Goal: Task Accomplishment & Management: Manage account settings

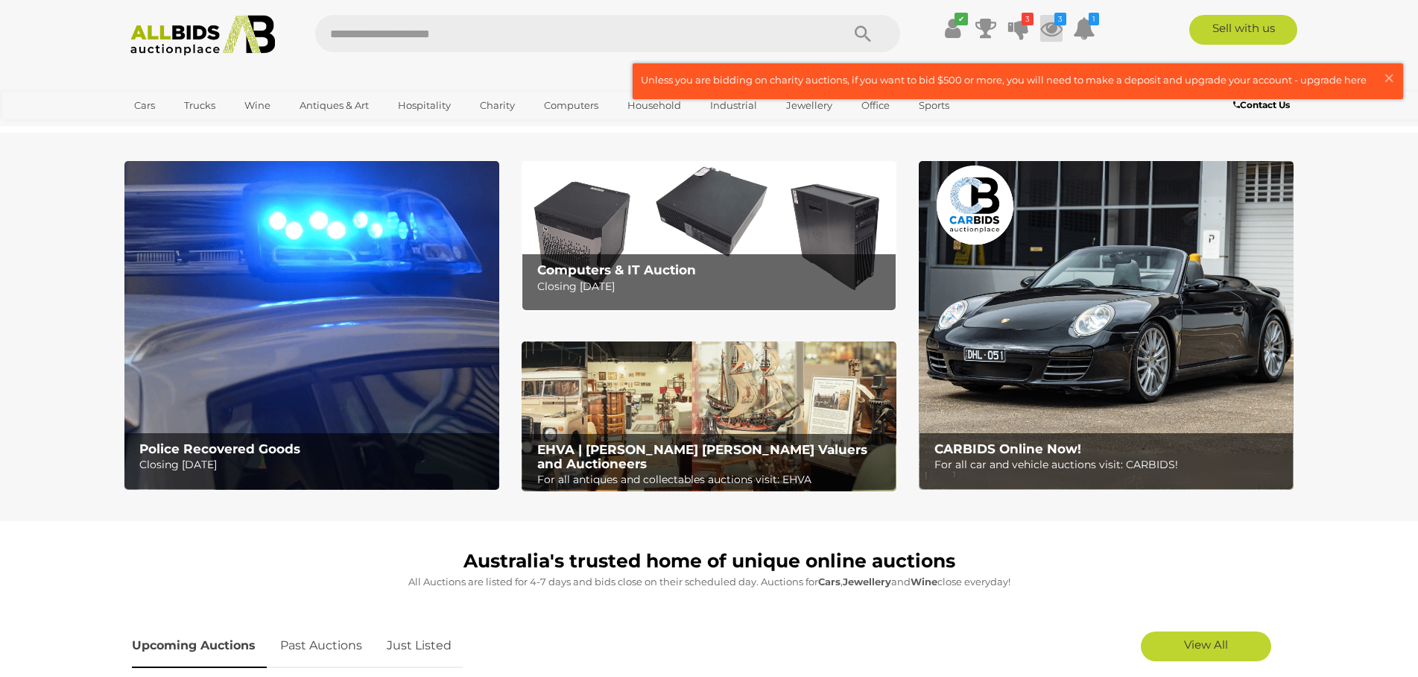
click at [1050, 23] on icon at bounding box center [1051, 28] width 22 height 27
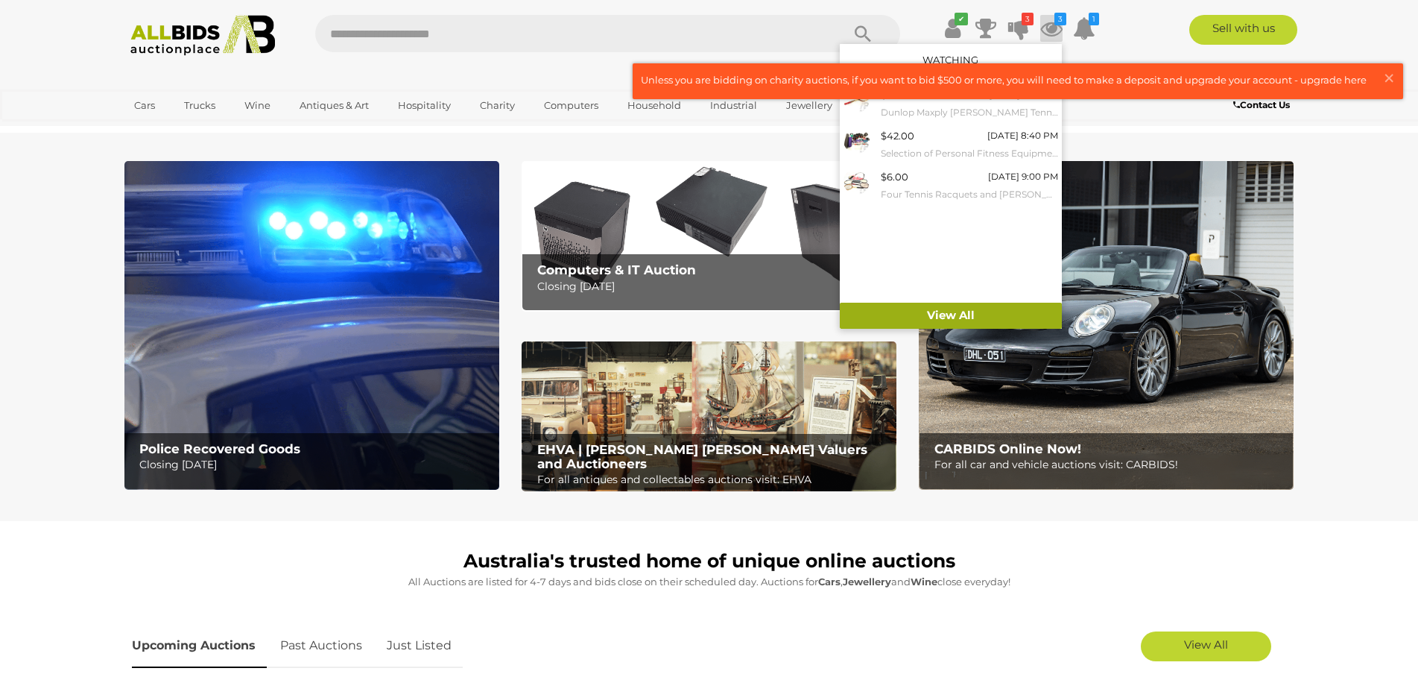
click at [951, 317] on link "View All" at bounding box center [951, 315] width 222 height 26
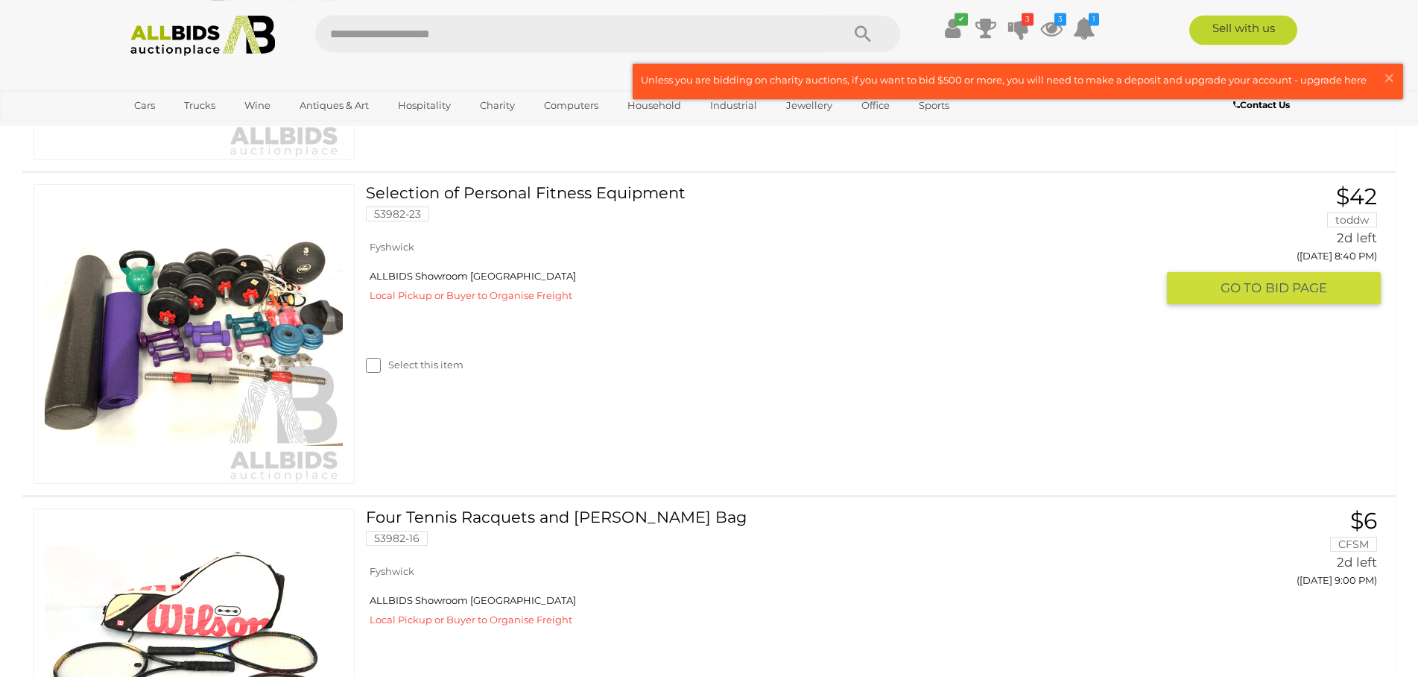
scroll to position [528, 0]
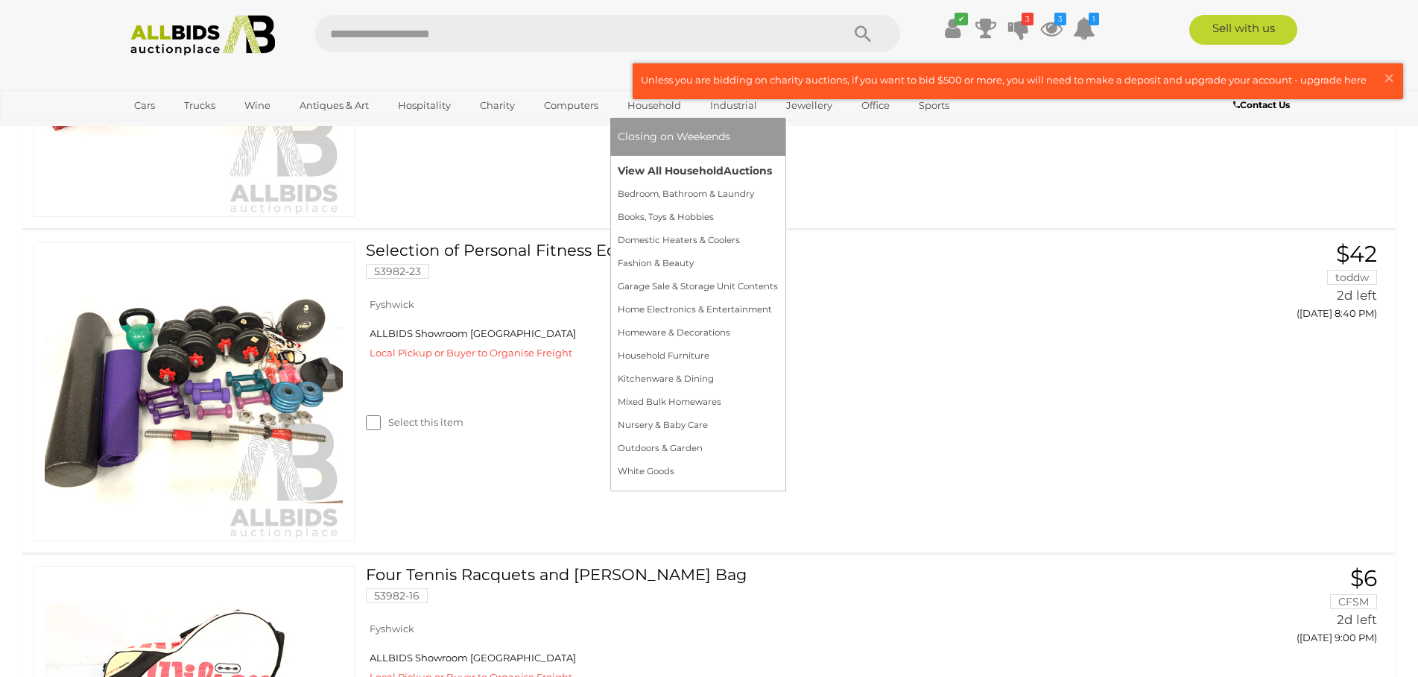
click at [627, 170] on link "View All Household Auctions" at bounding box center [698, 170] width 160 height 23
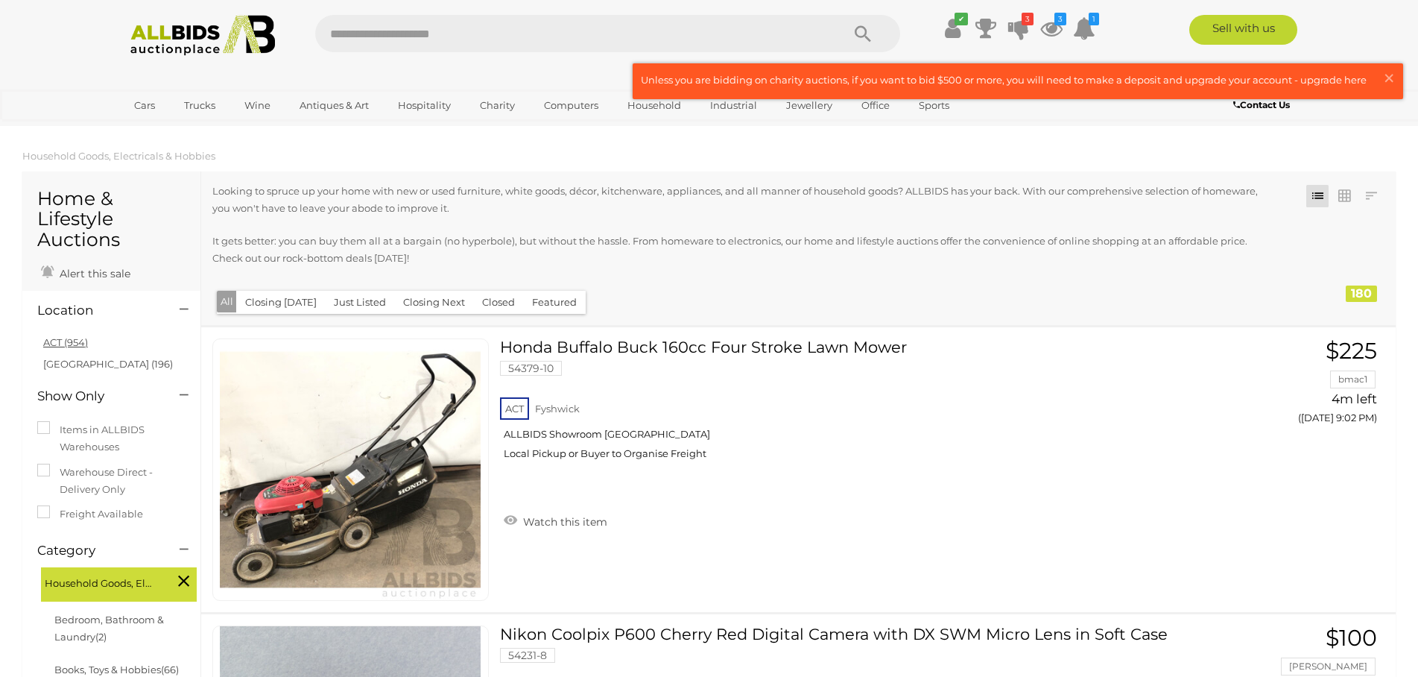
click at [67, 338] on link "ACT (954)" at bounding box center [65, 342] width 45 height 12
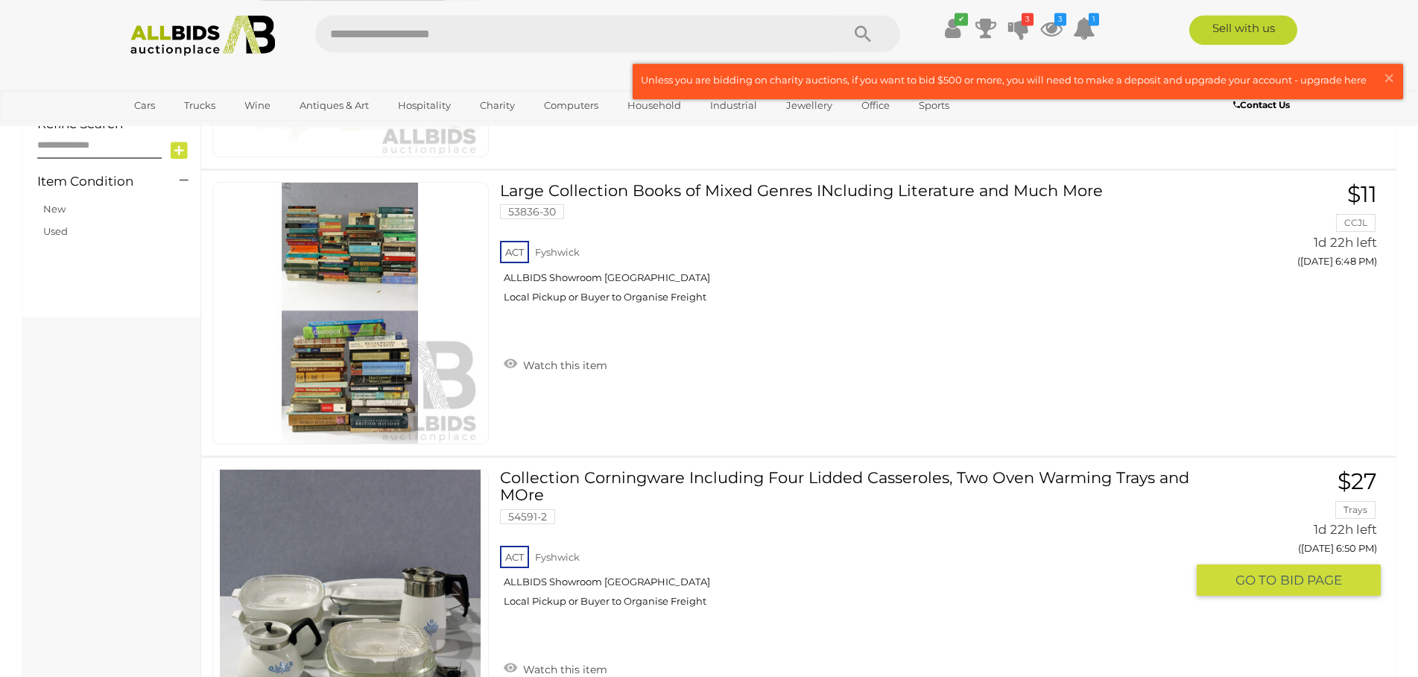
scroll to position [988, 0]
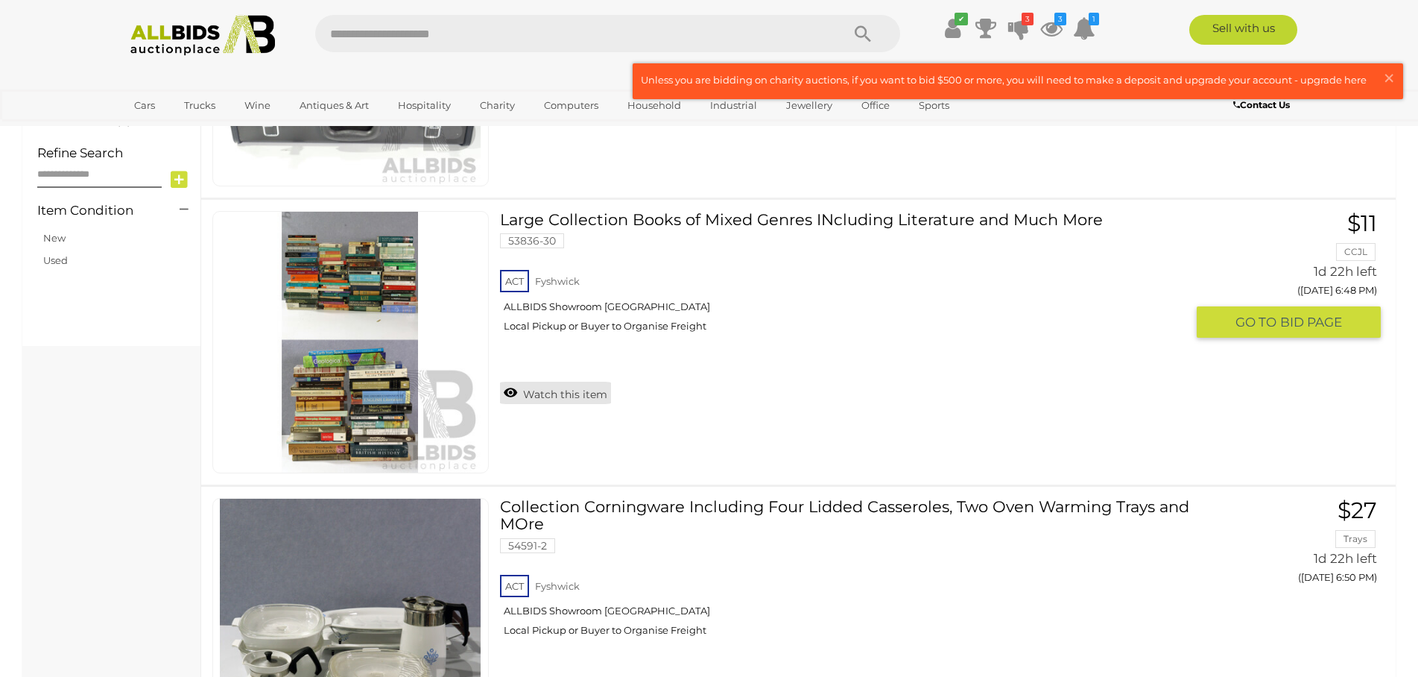
click at [574, 396] on link "Watch this item" at bounding box center [555, 392] width 111 height 22
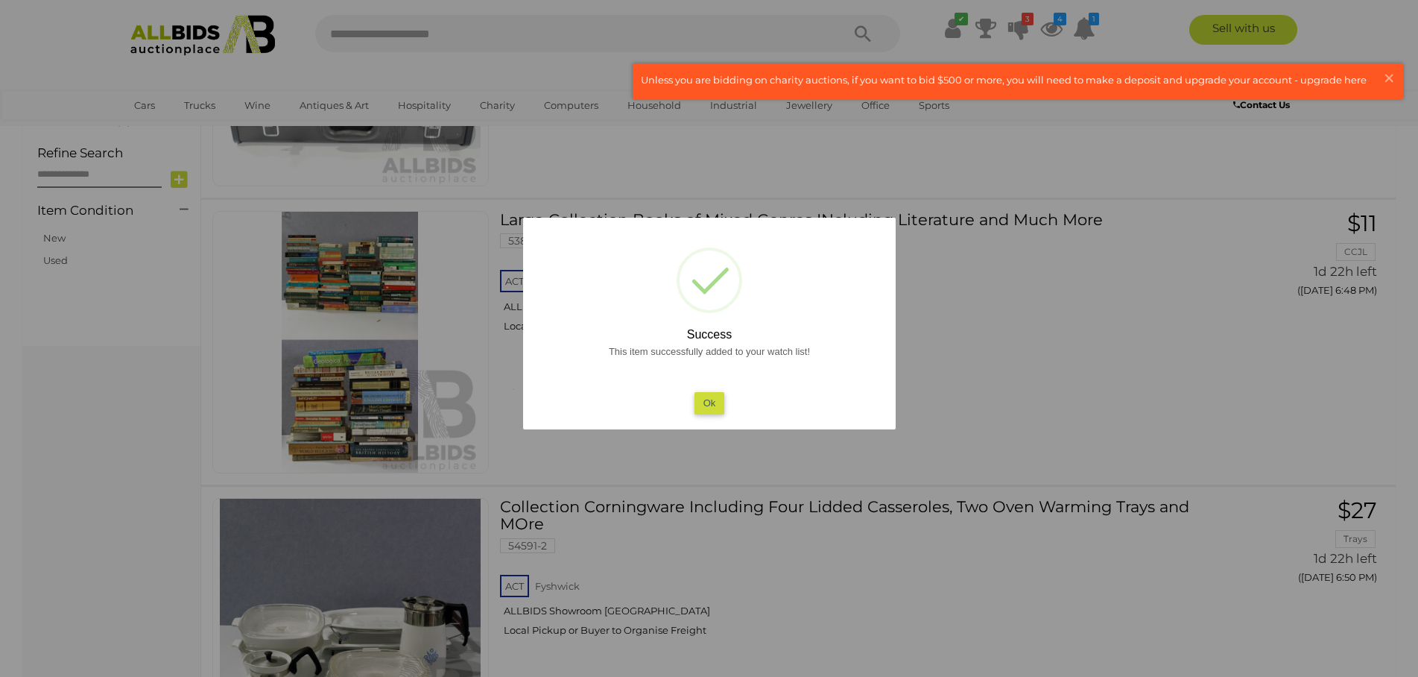
click at [701, 408] on button "Ok" at bounding box center [709, 403] width 31 height 22
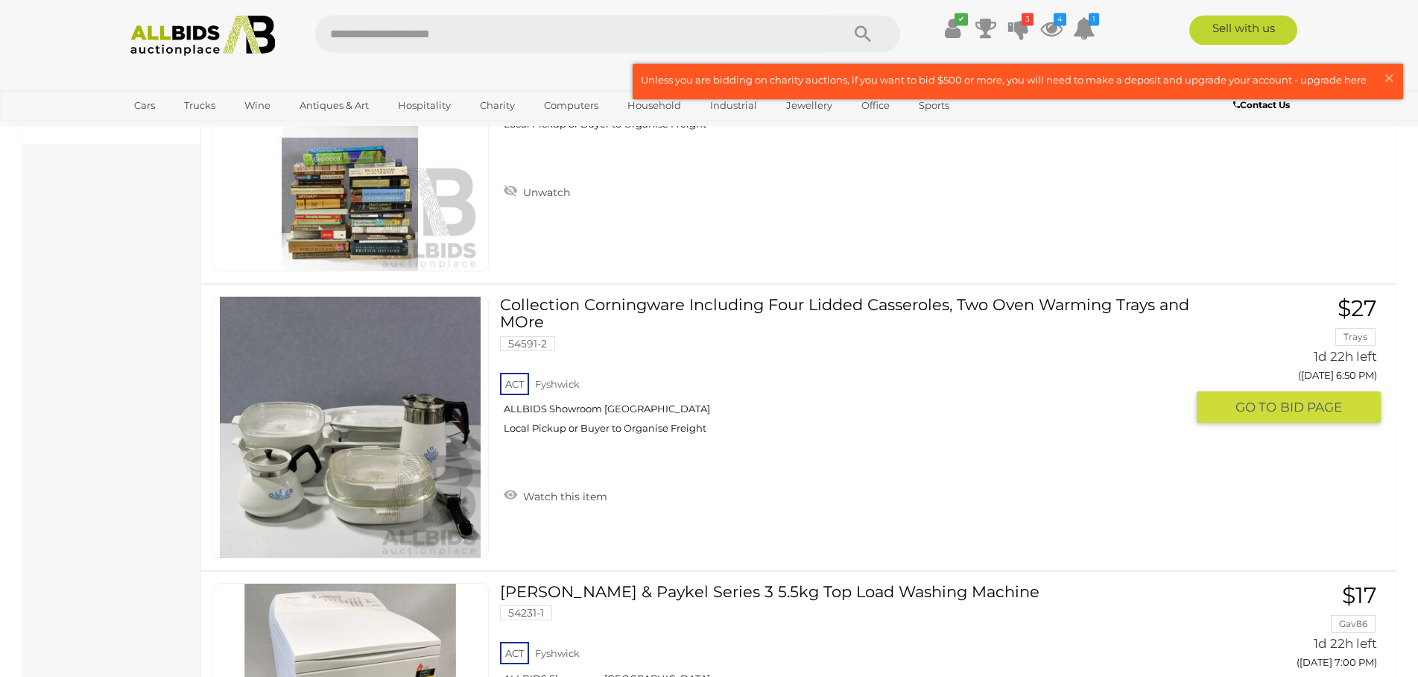
scroll to position [1216, 0]
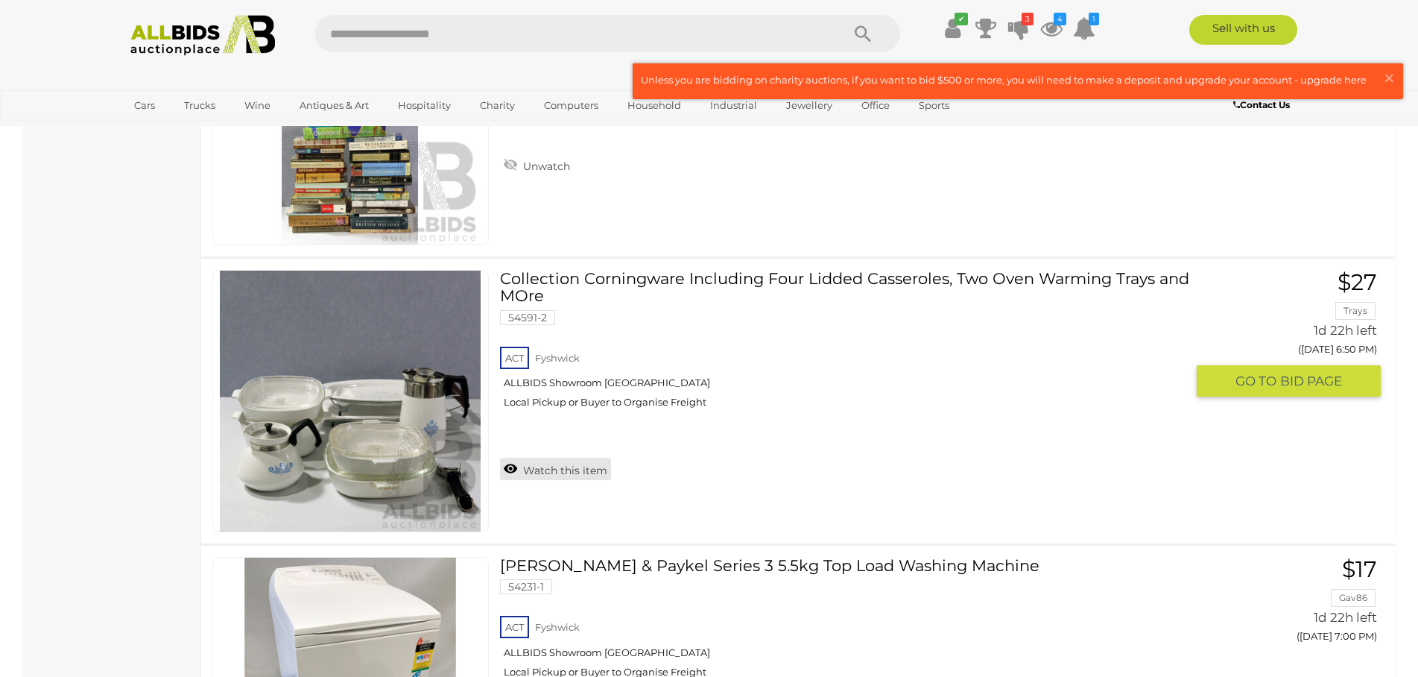
click at [566, 472] on link "Watch this item" at bounding box center [555, 468] width 111 height 22
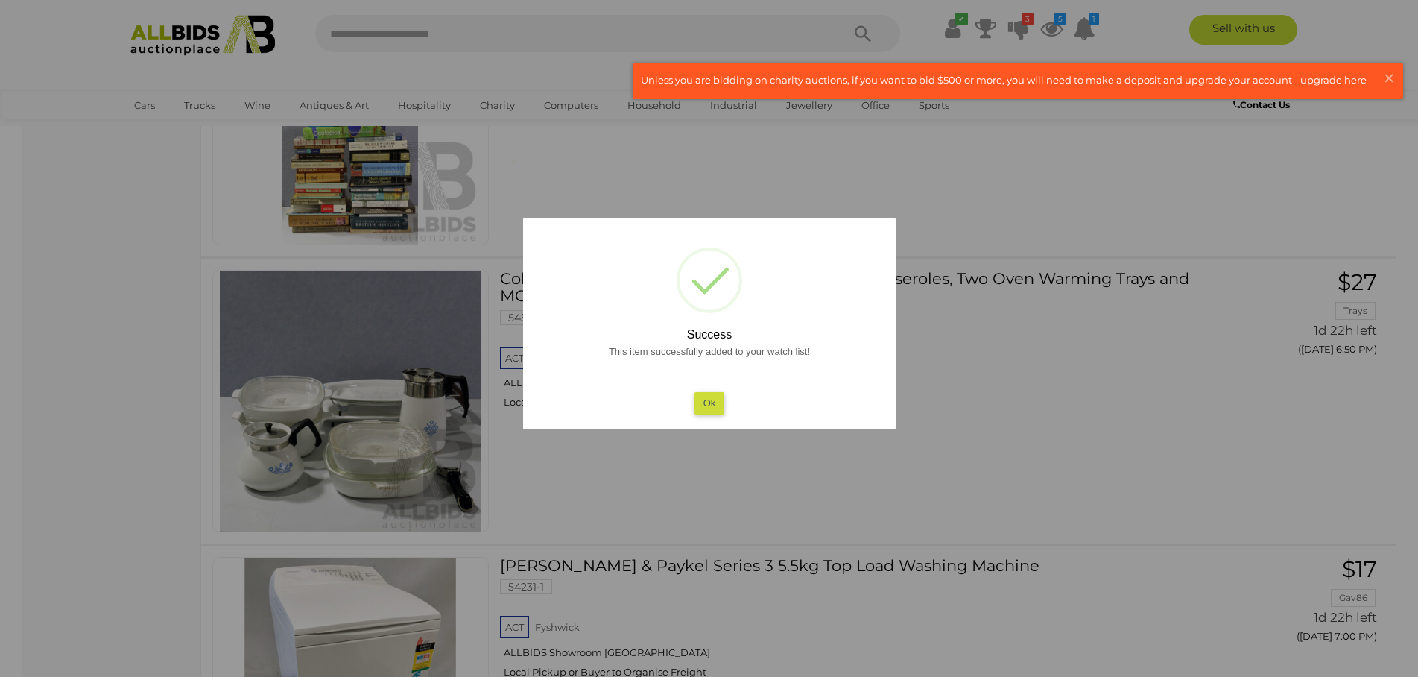
click at [692, 405] on div "This item successfully added to your watch list! Ok" at bounding box center [709, 379] width 343 height 72
click at [709, 405] on button "Ok" at bounding box center [709, 403] width 31 height 22
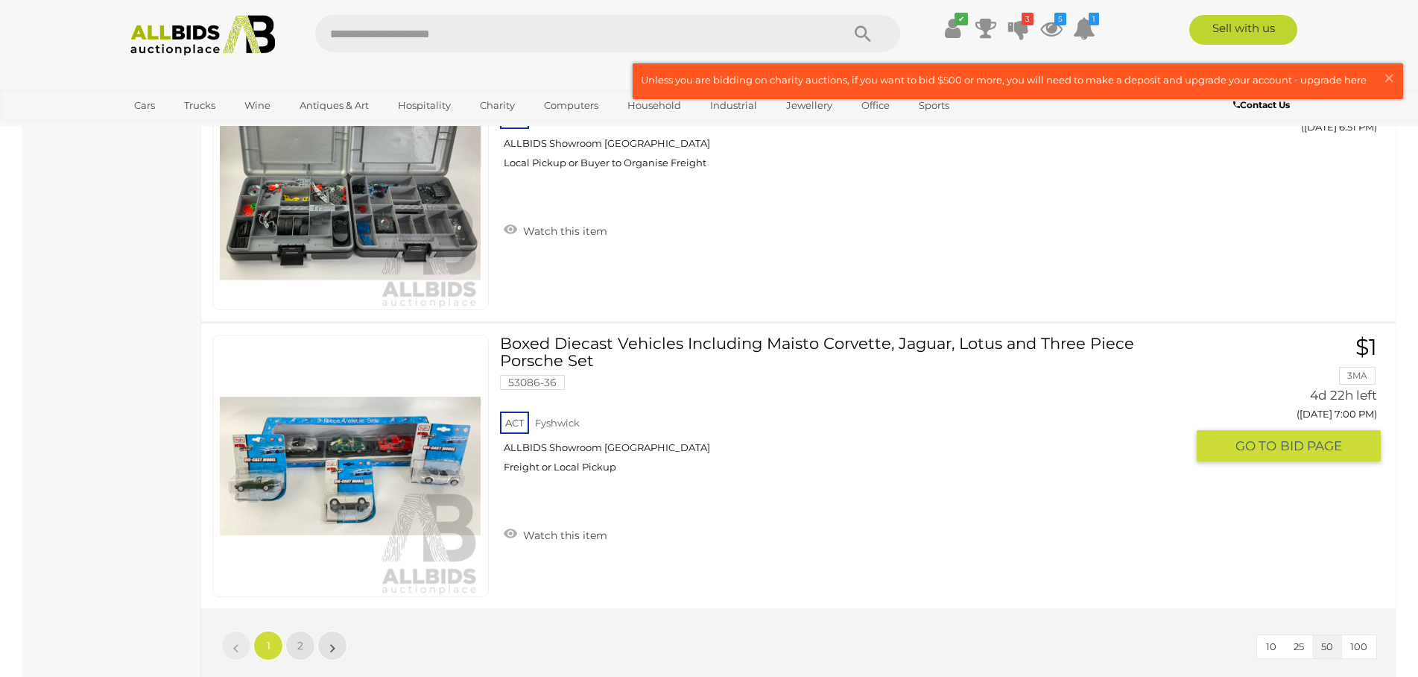
scroll to position [14516, 0]
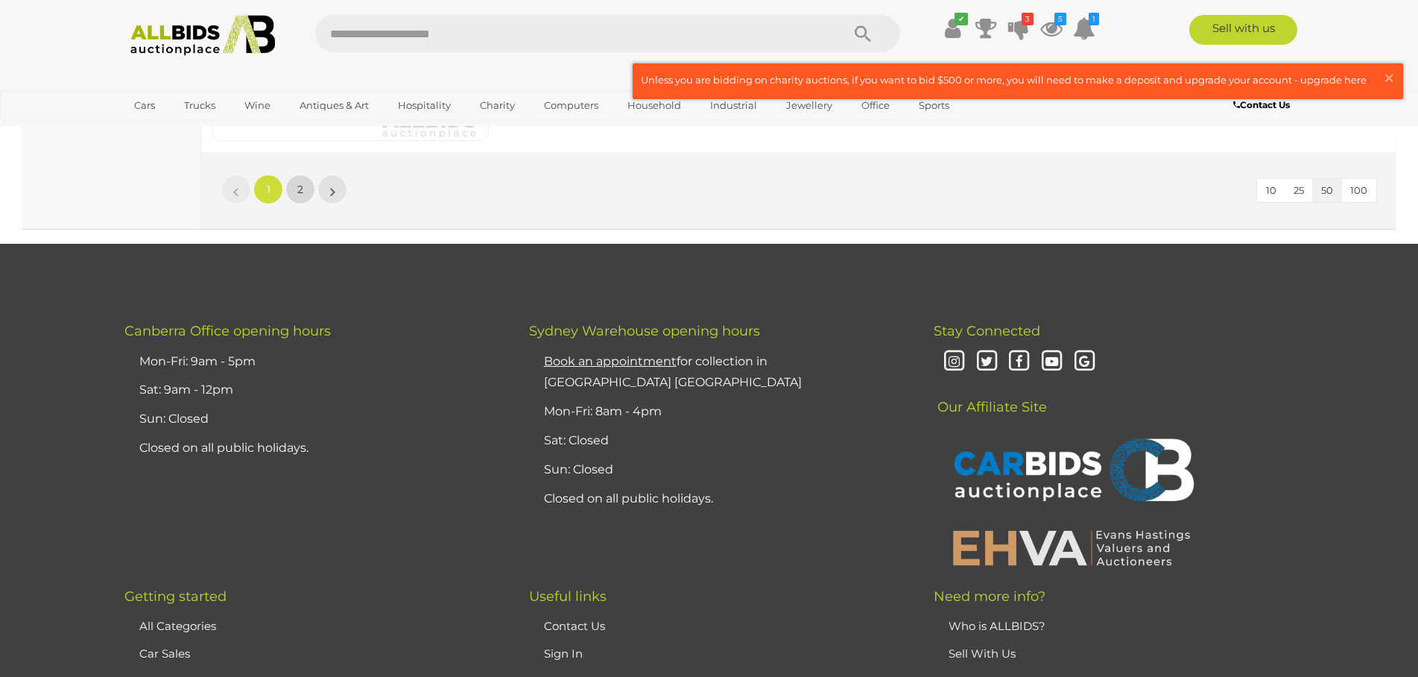
click at [300, 193] on span "2" at bounding box center [300, 189] width 6 height 13
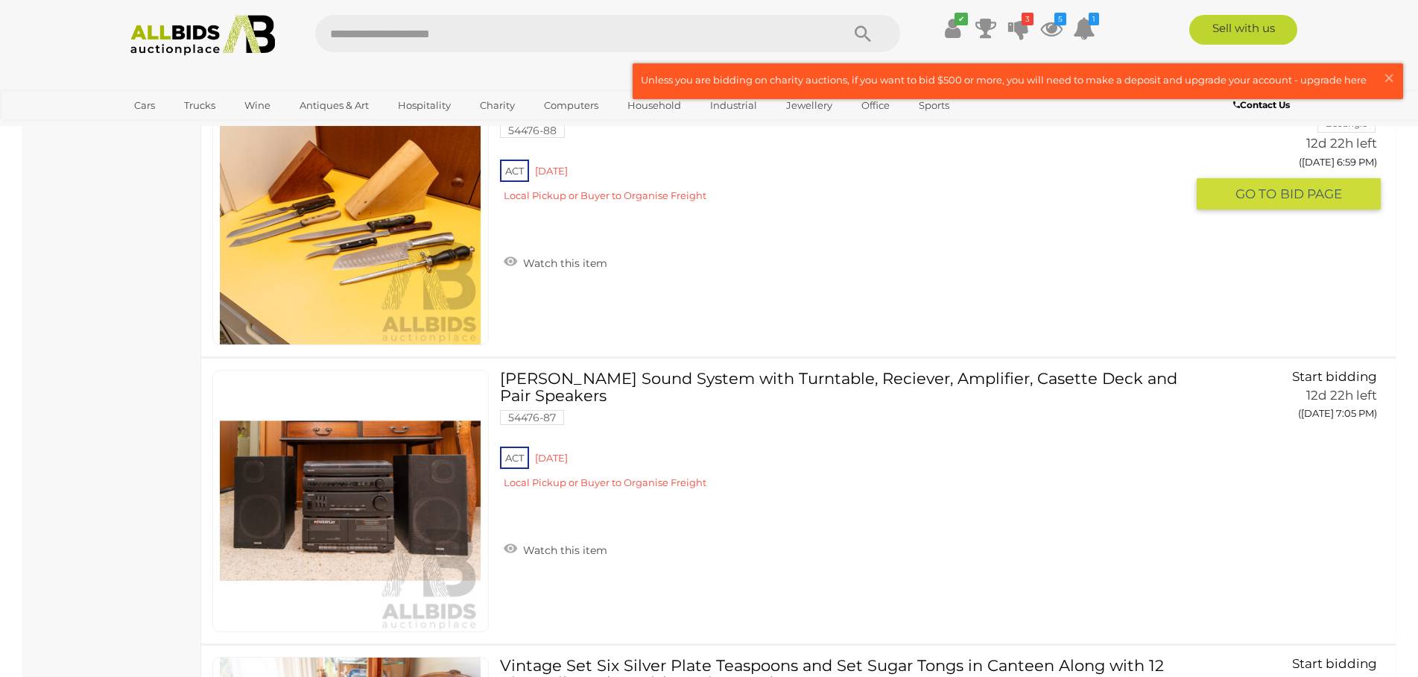
scroll to position [7320, 0]
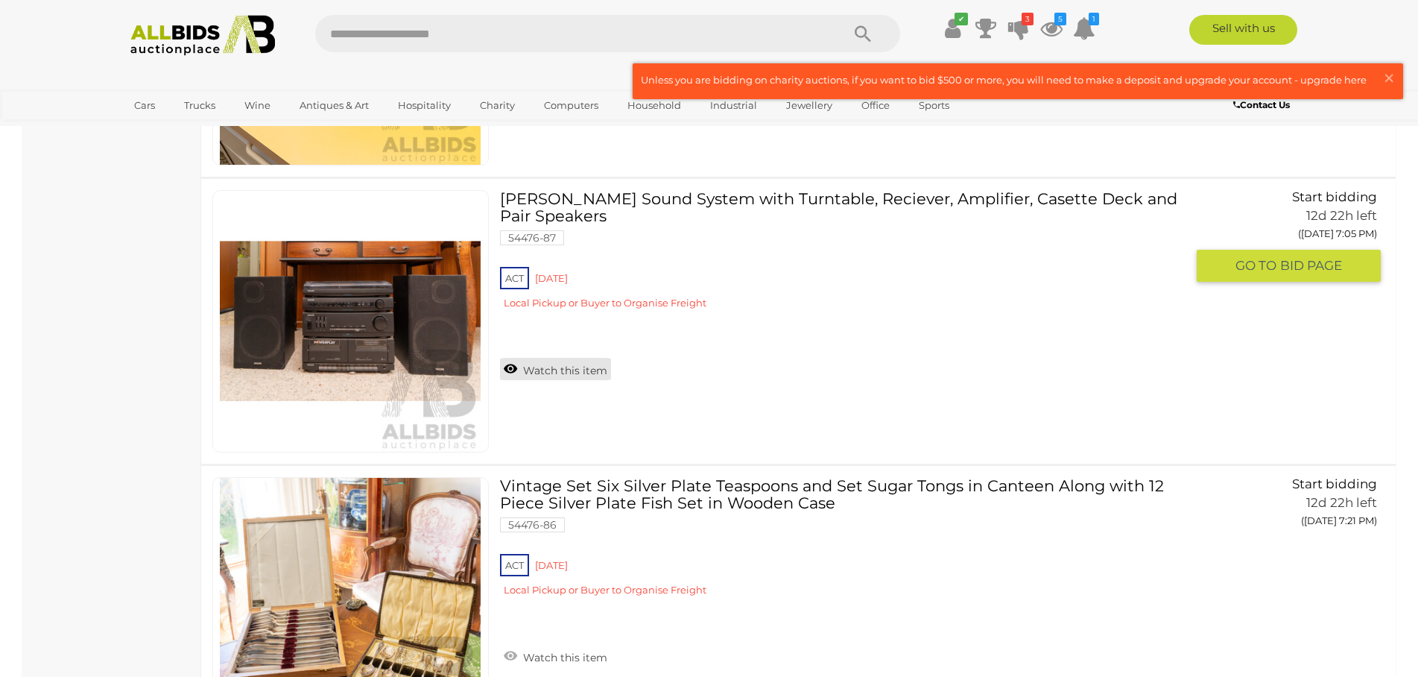
click at [570, 371] on link "Watch this item" at bounding box center [555, 369] width 111 height 22
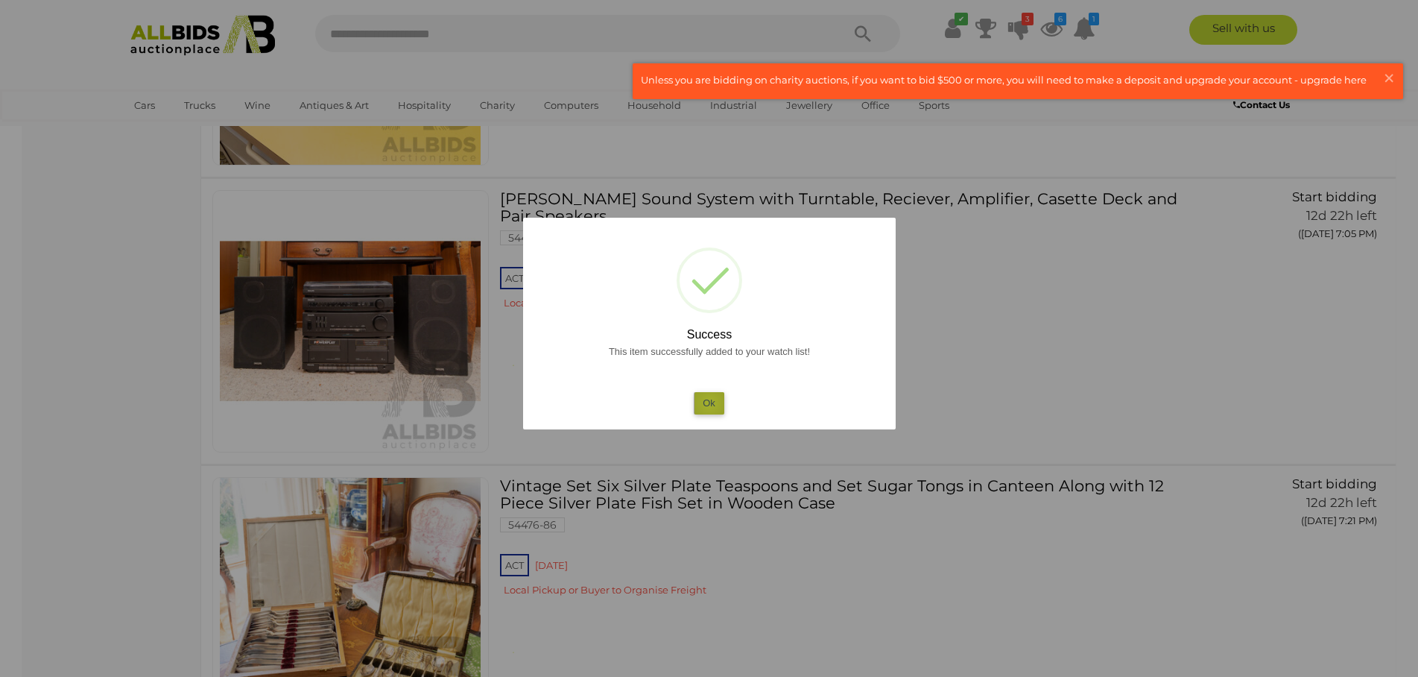
click at [709, 403] on button "Ok" at bounding box center [709, 403] width 31 height 22
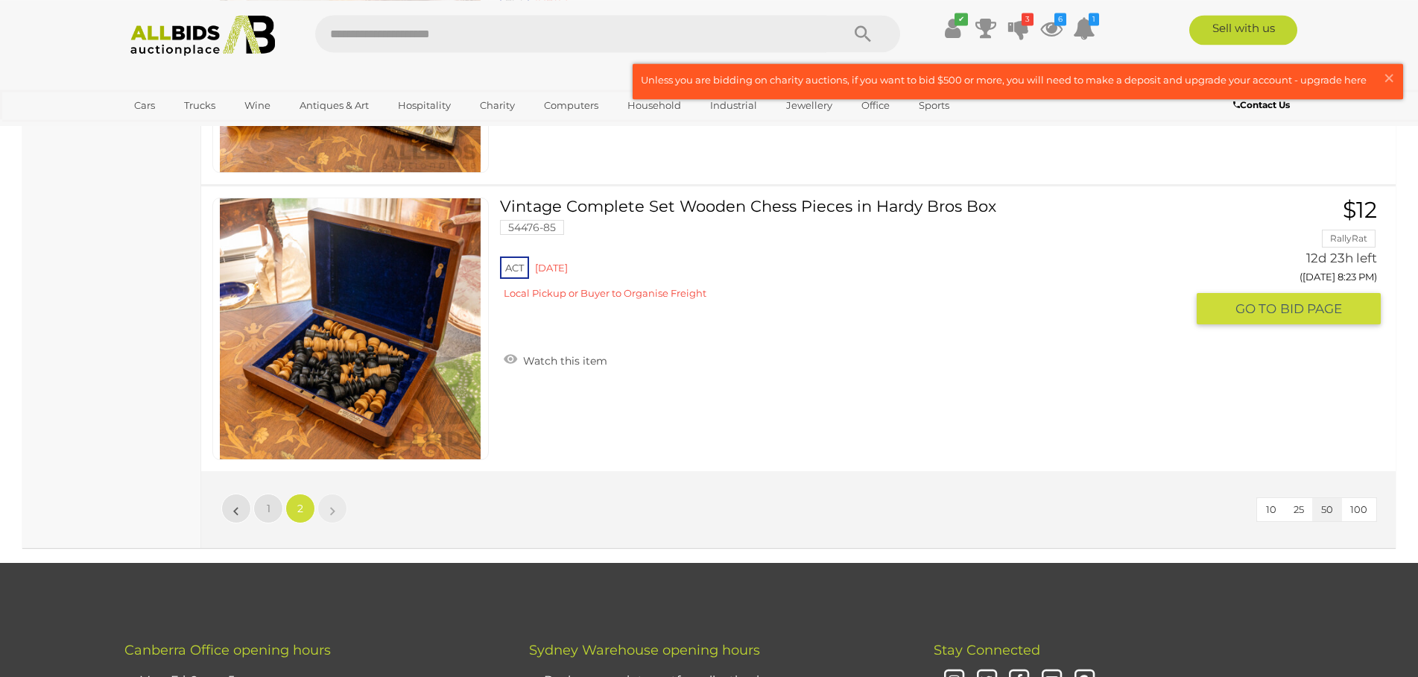
scroll to position [7928, 0]
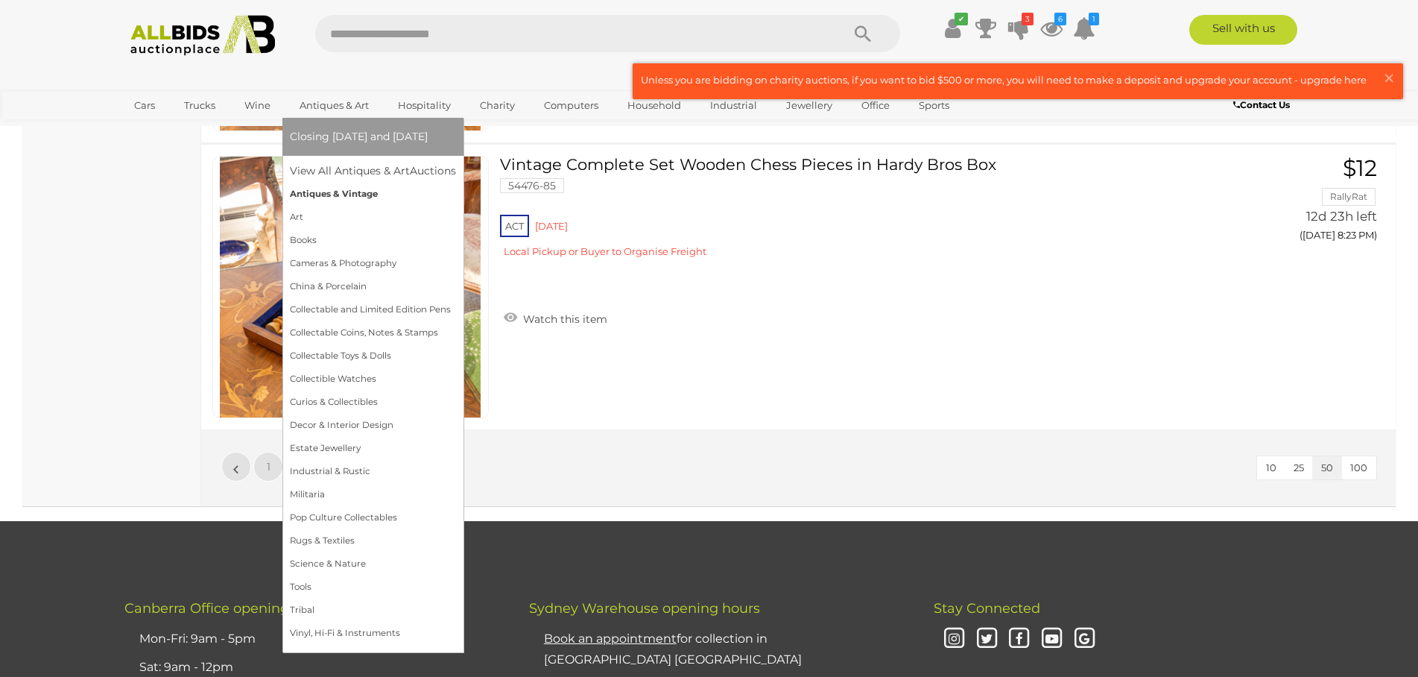
click at [325, 197] on link "Antiques & Vintage" at bounding box center [373, 194] width 166 height 23
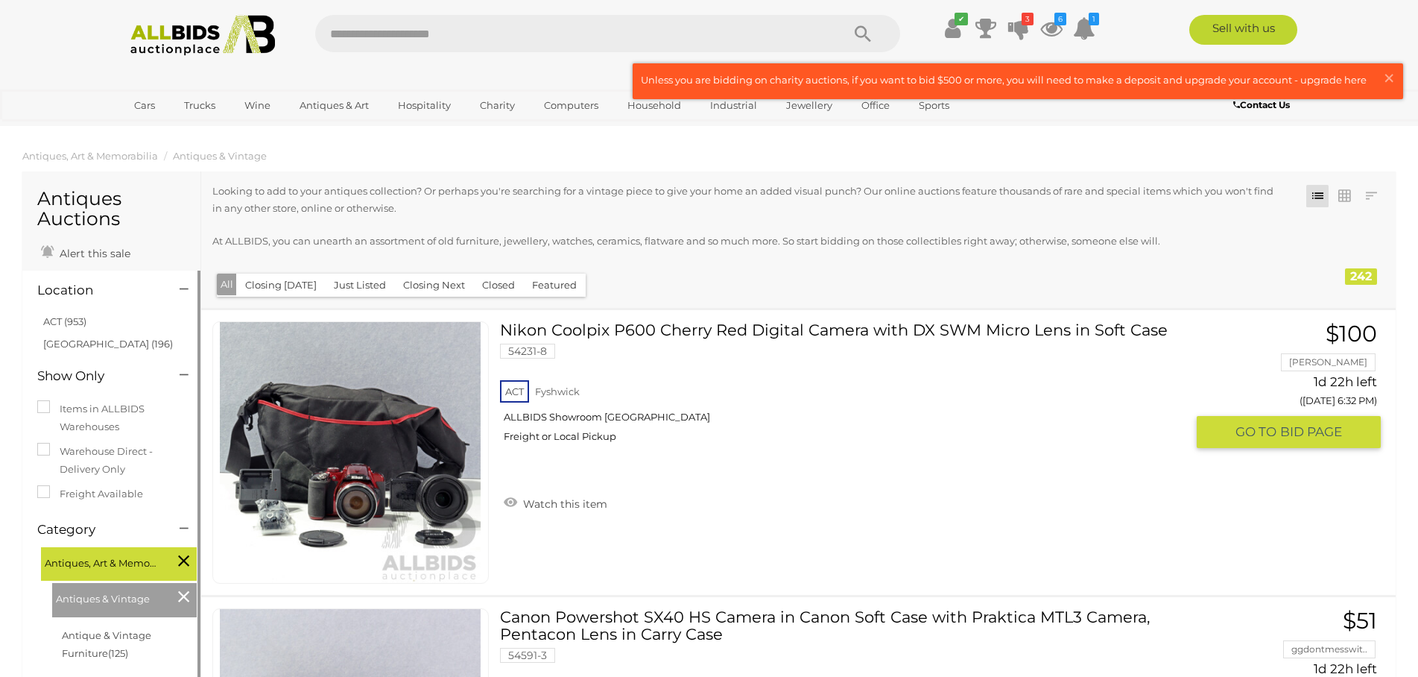
scroll to position [152, 0]
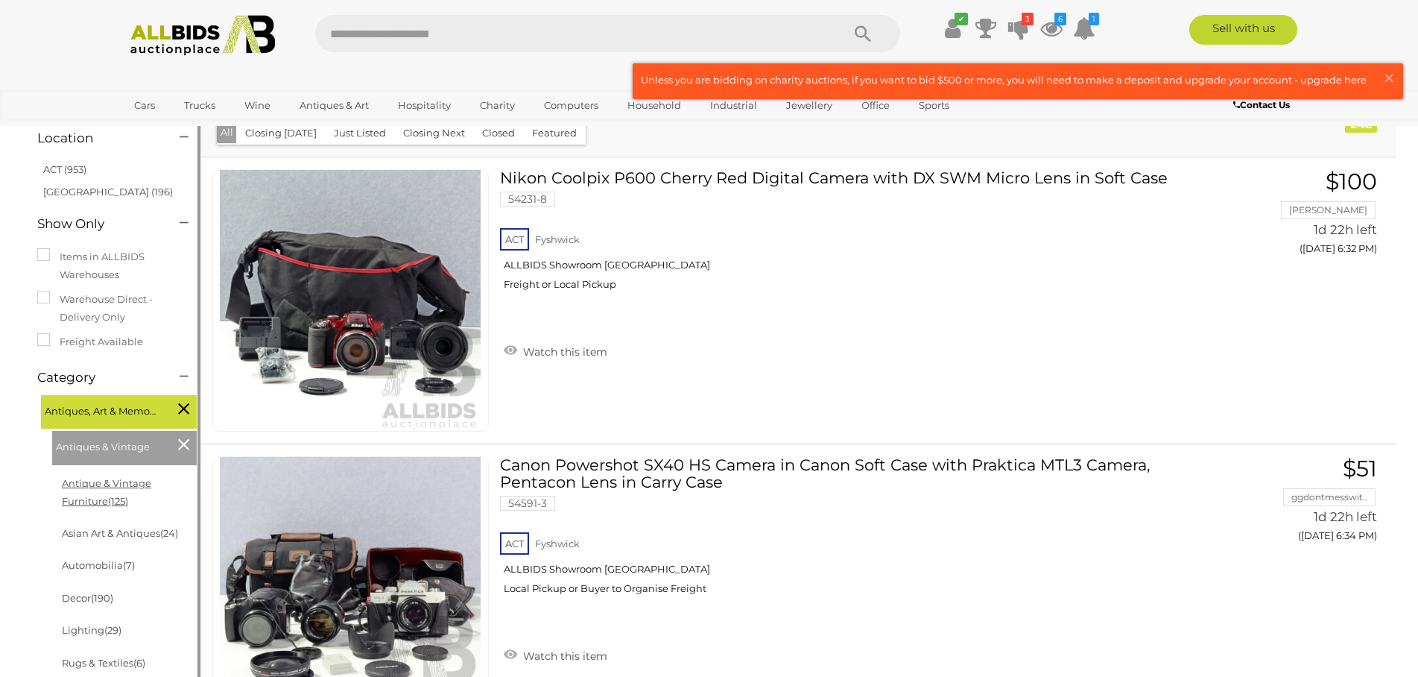
click at [103, 483] on link "Antique & Vintage Furniture (125)" at bounding box center [106, 491] width 89 height 29
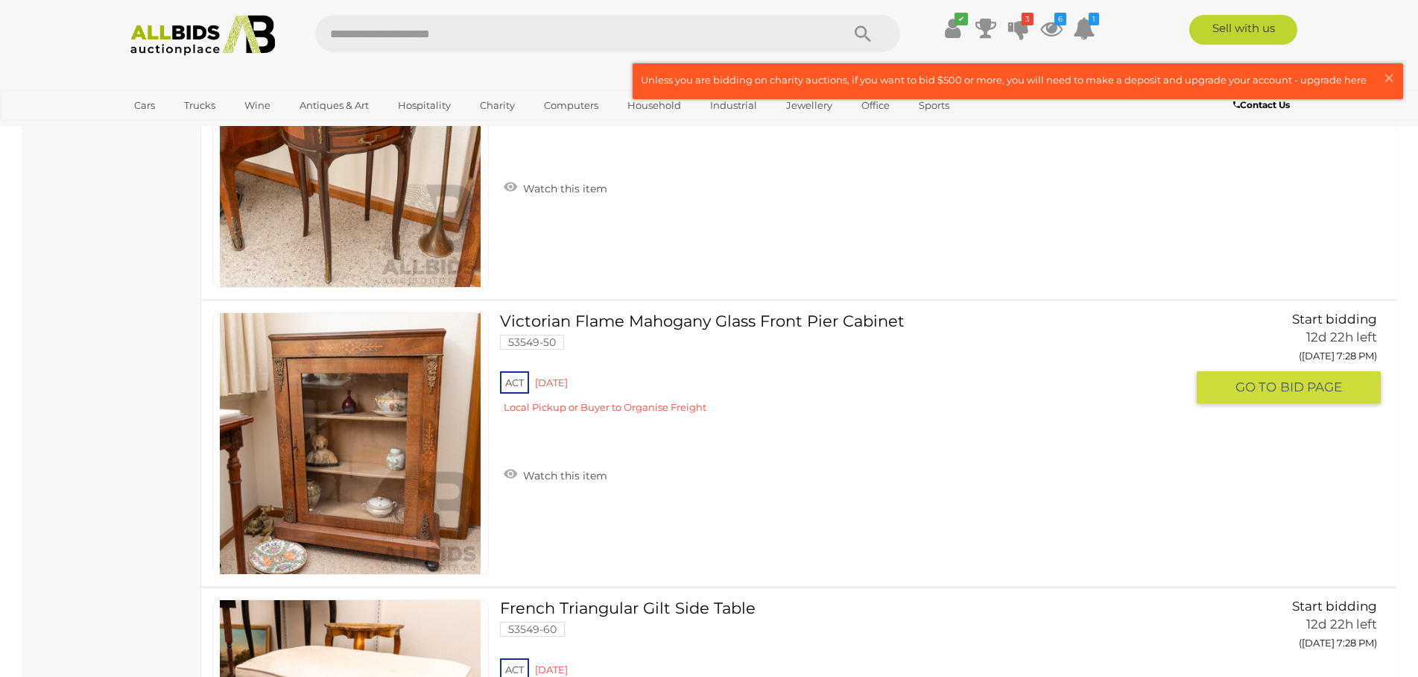
scroll to position [9272, 0]
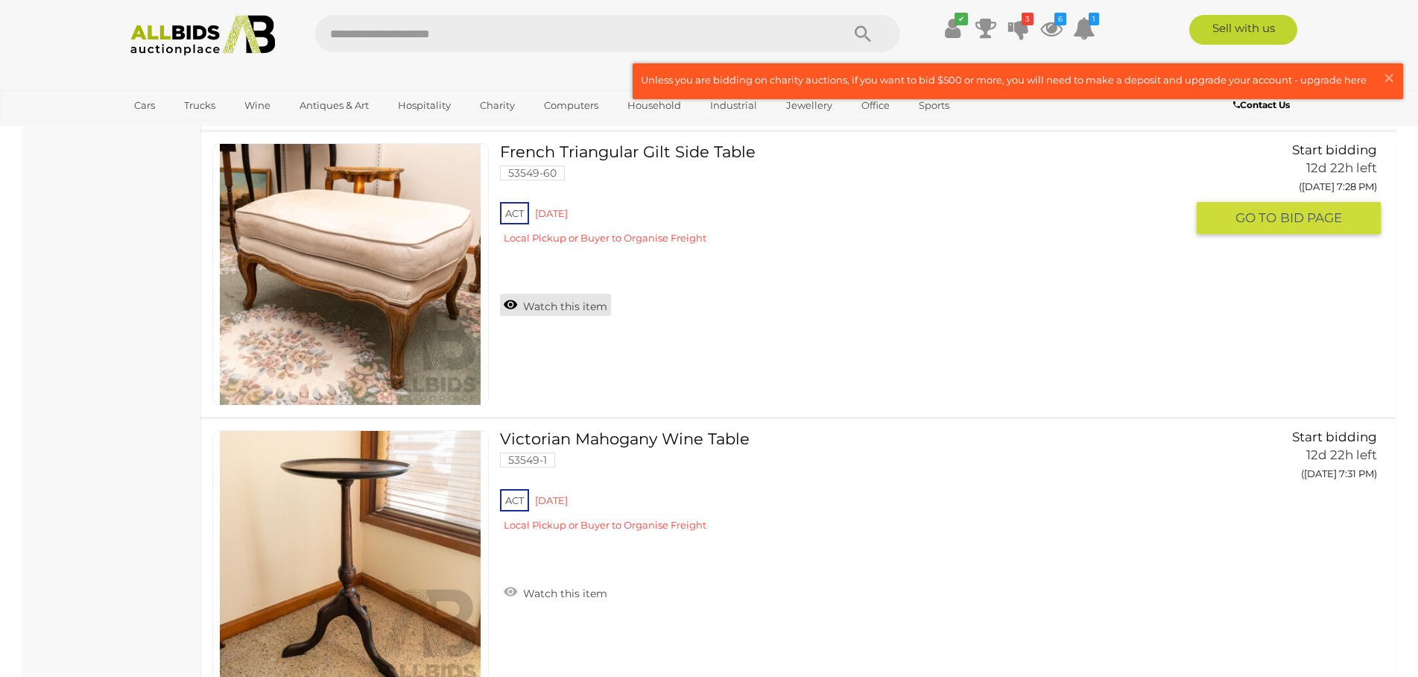
click at [568, 304] on link "Watch this item" at bounding box center [555, 305] width 111 height 22
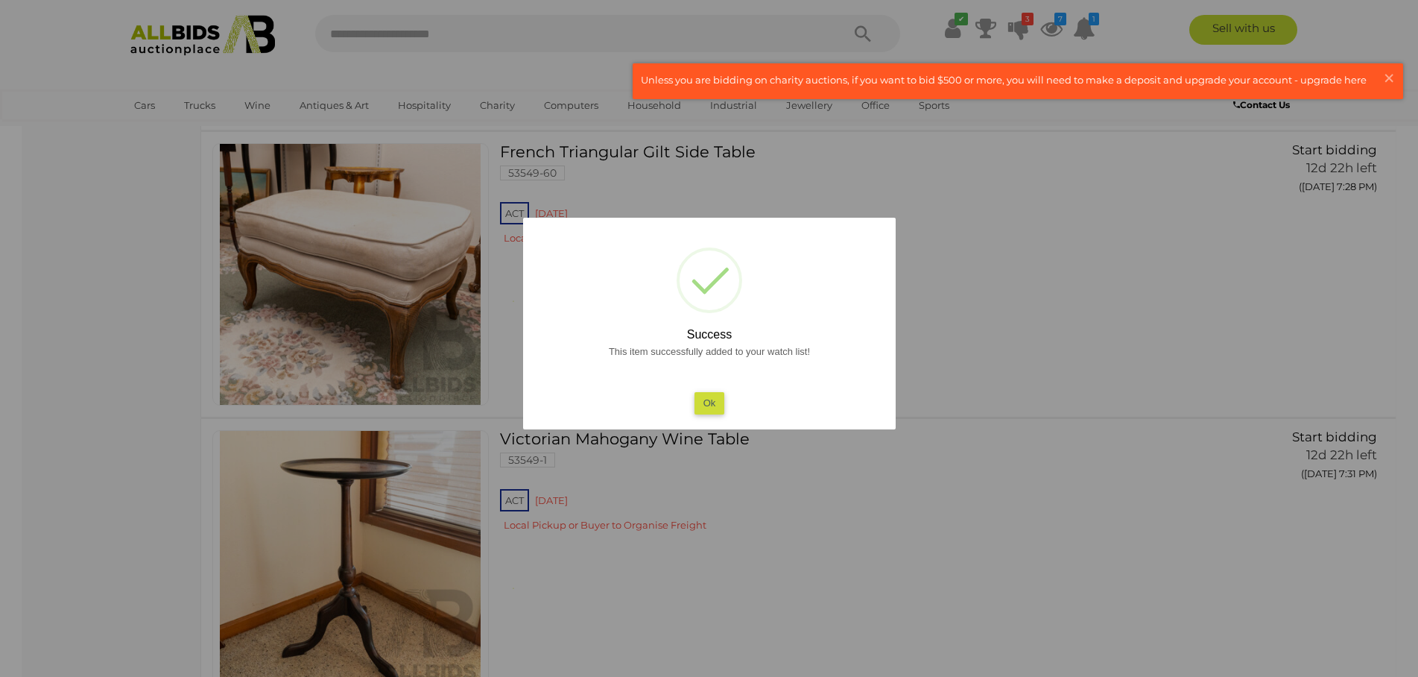
click at [709, 399] on button "Ok" at bounding box center [709, 403] width 31 height 22
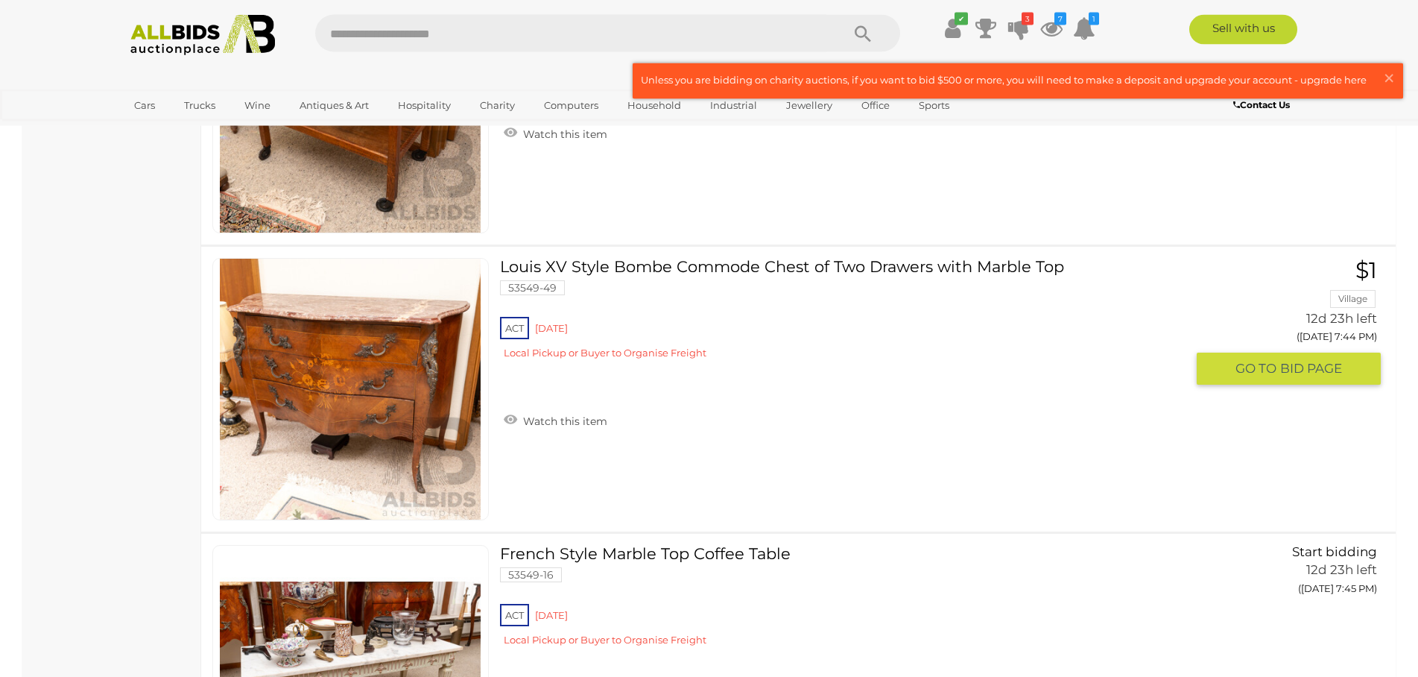
scroll to position [14060, 0]
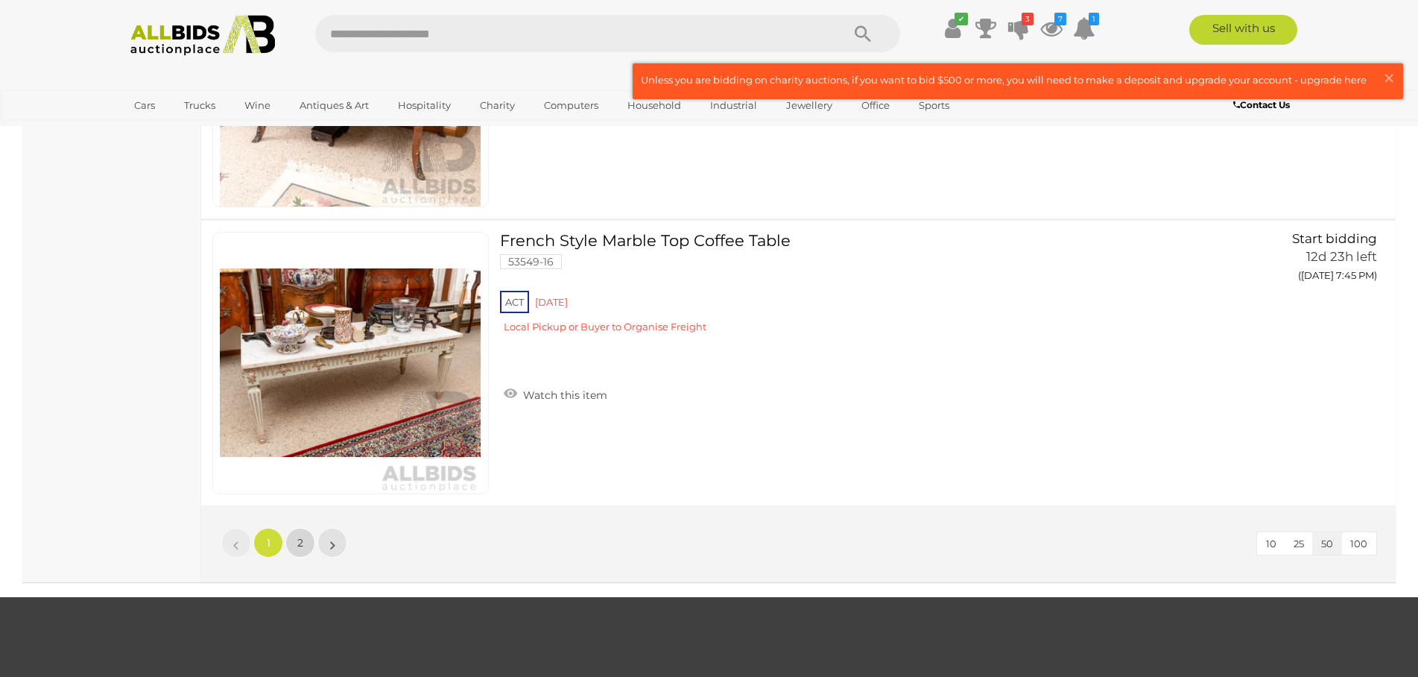
click at [295, 545] on link "2" at bounding box center [300, 543] width 30 height 30
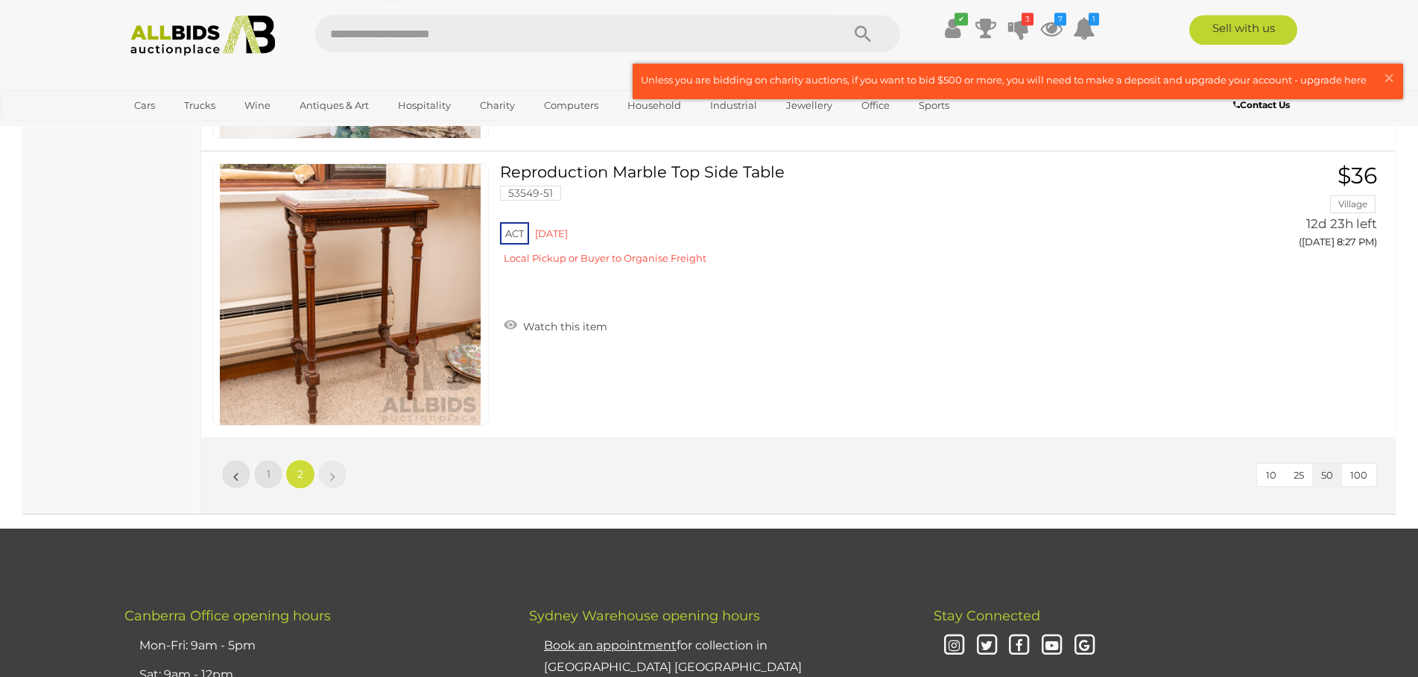
scroll to position [7824, 0]
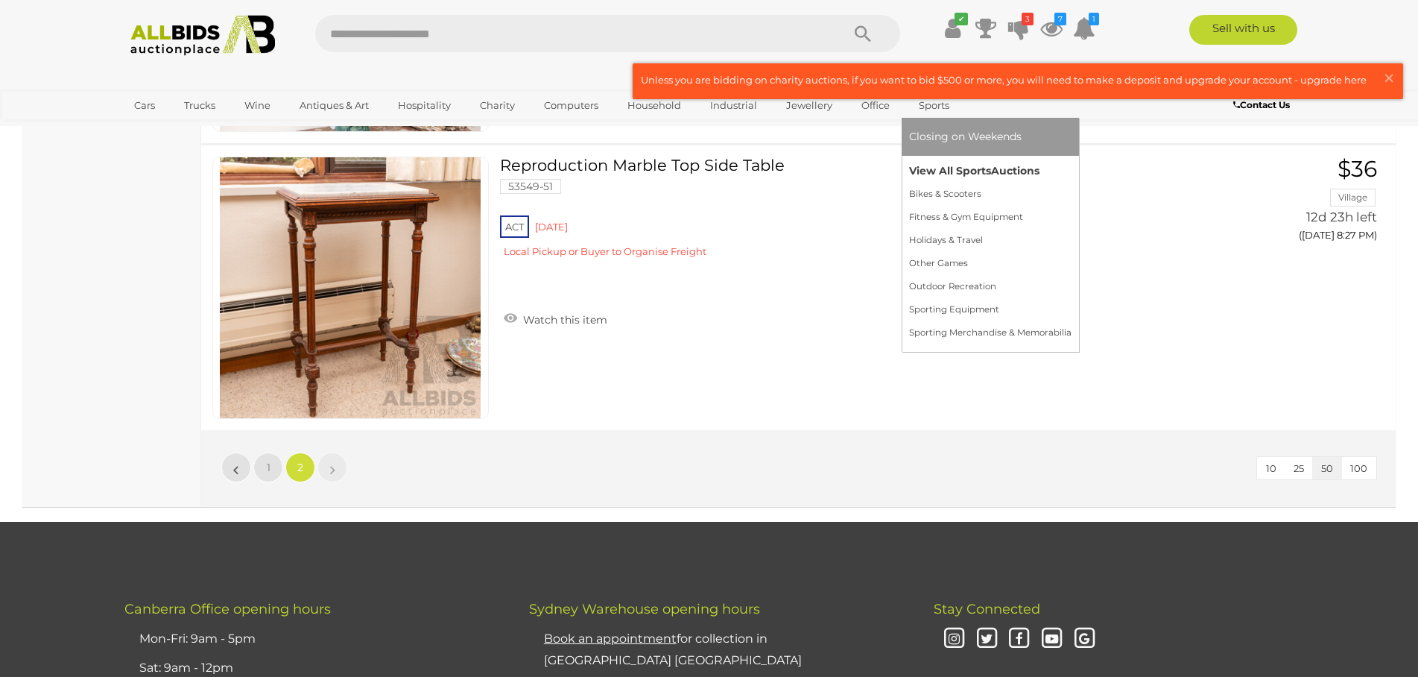
click at [927, 174] on link "View All Sports Auctions" at bounding box center [990, 170] width 162 height 23
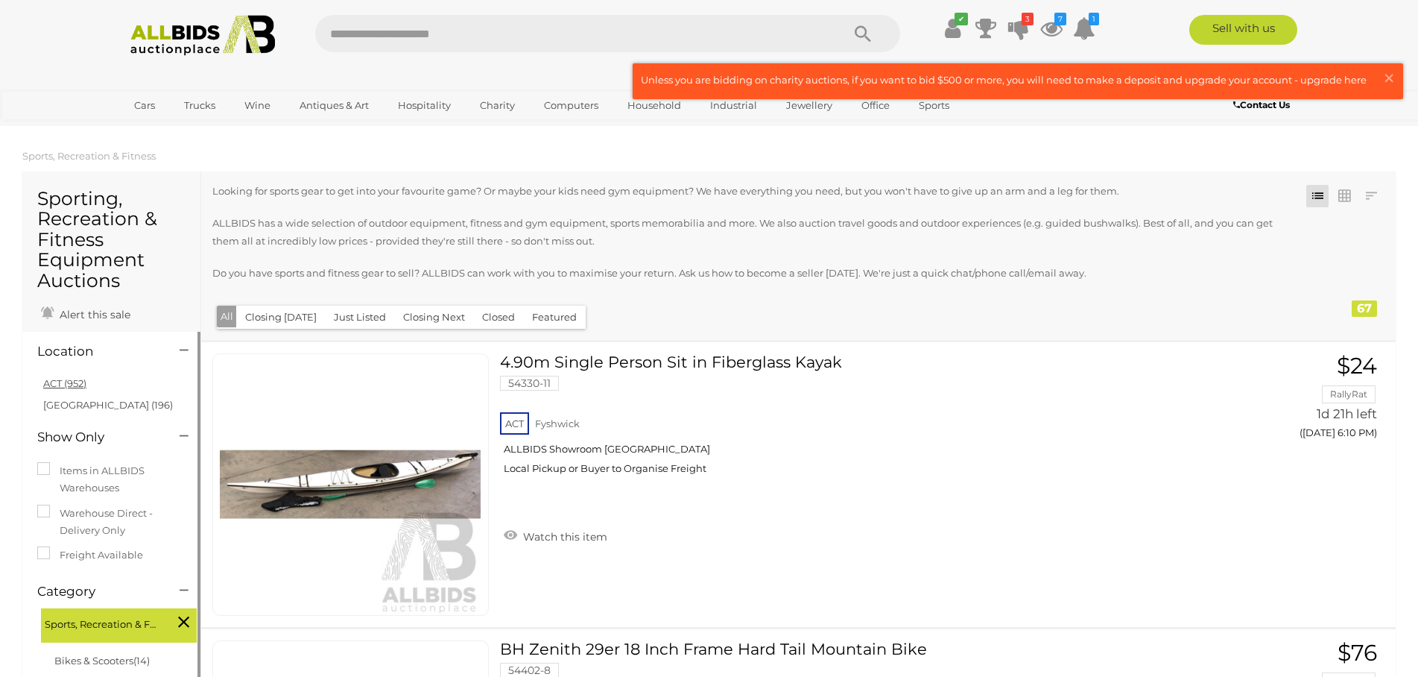
click at [73, 384] on link "ACT (952)" at bounding box center [64, 383] width 43 height 12
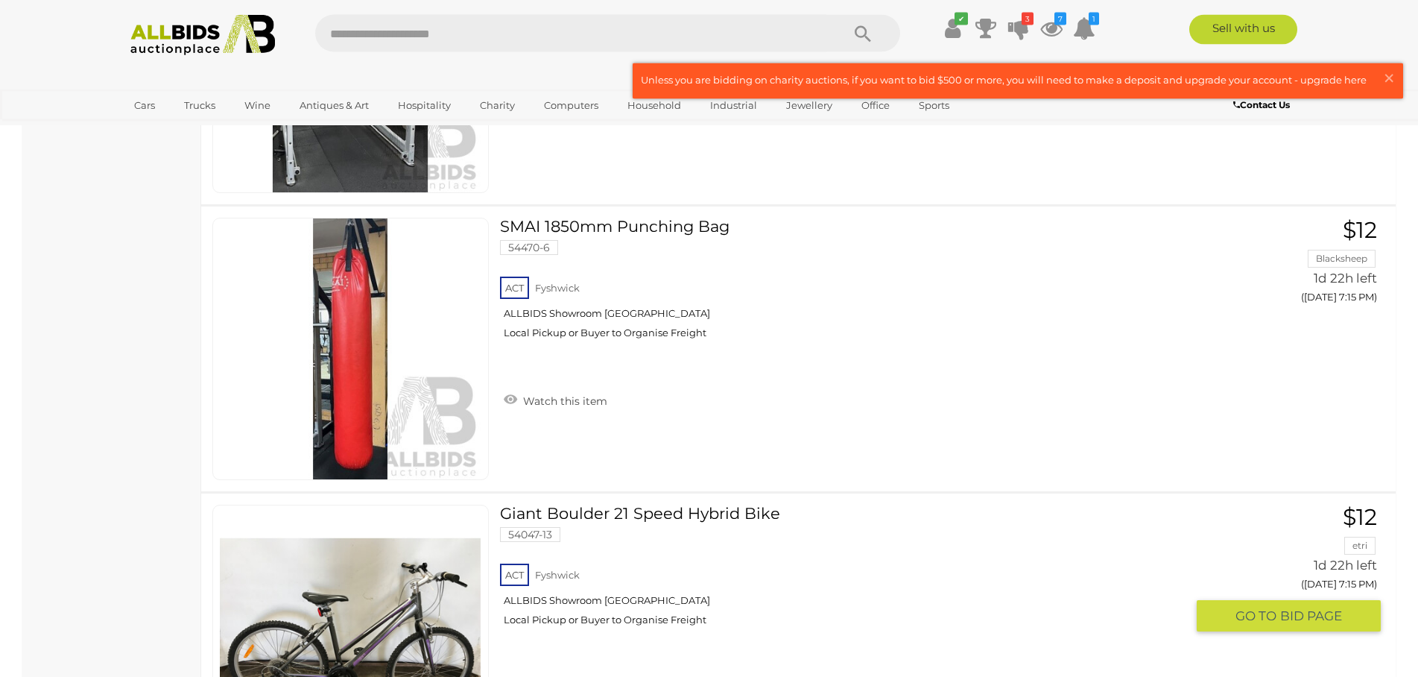
scroll to position [2128, 0]
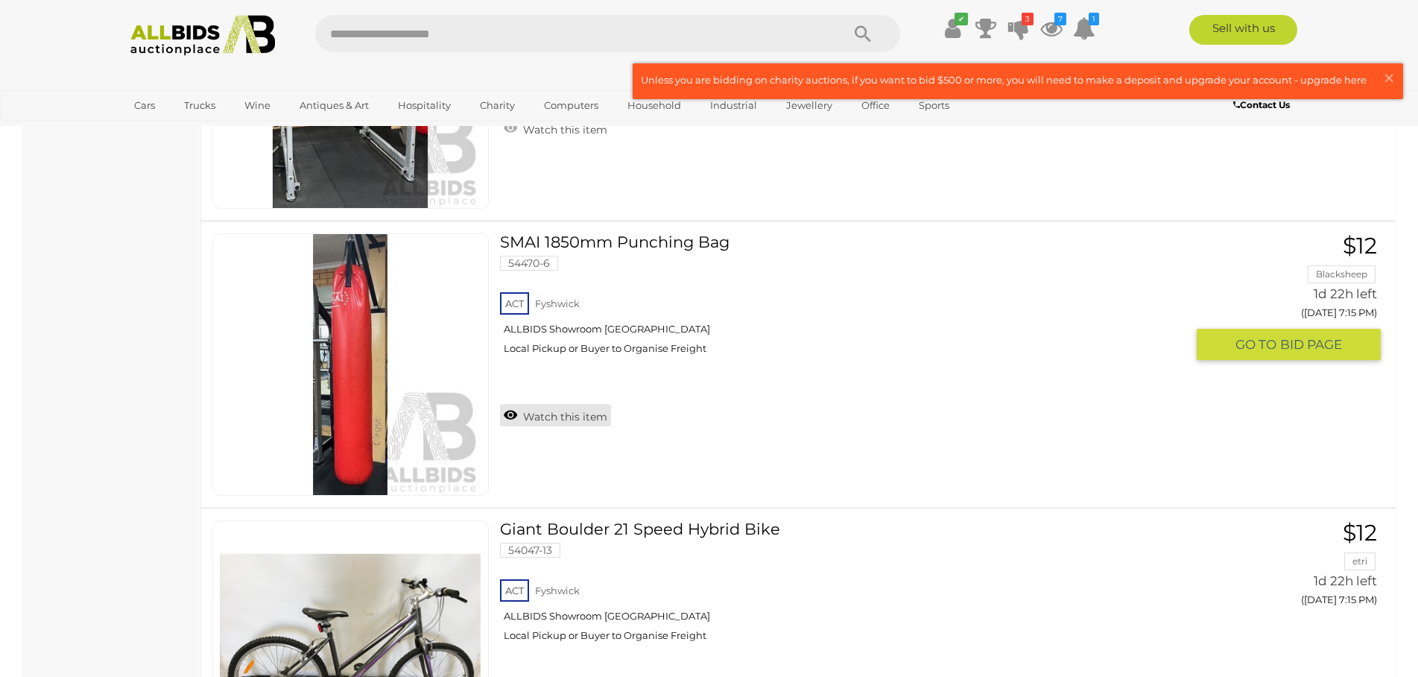
click at [568, 417] on link "Watch this item" at bounding box center [555, 415] width 111 height 22
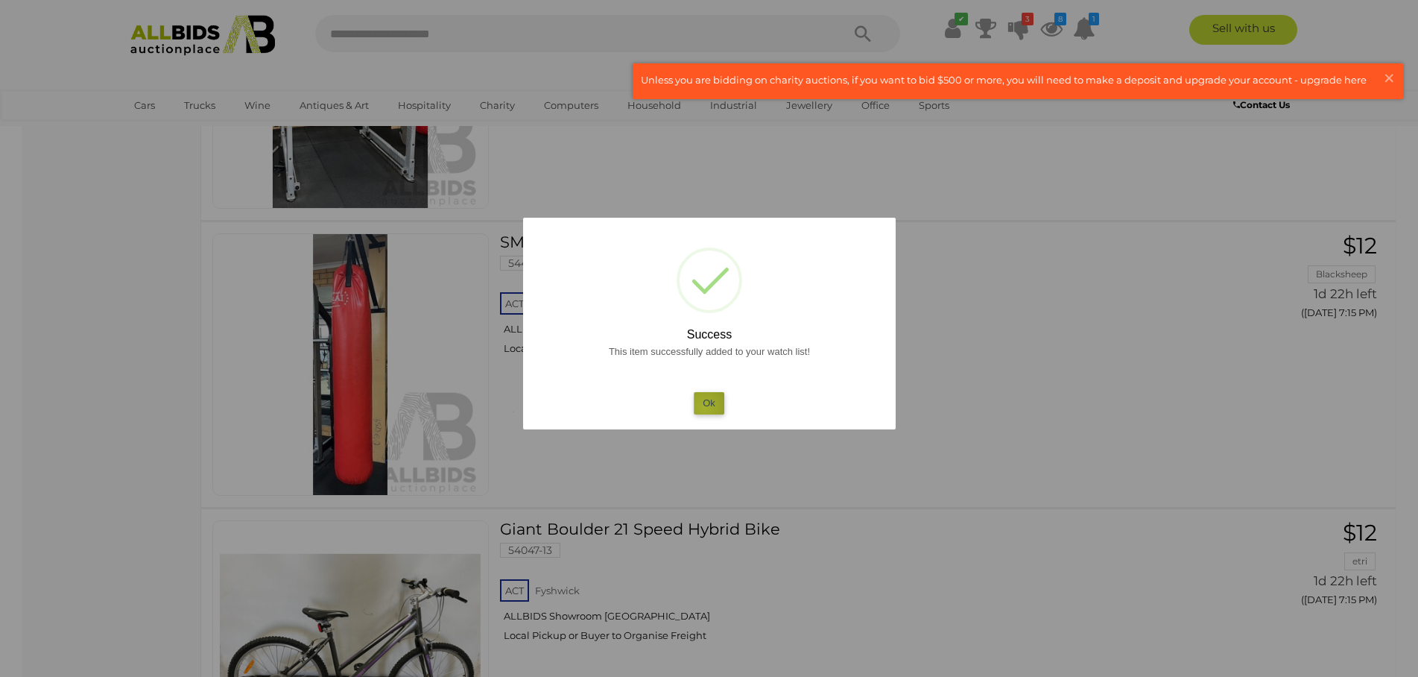
click at [704, 407] on button "Ok" at bounding box center [709, 403] width 31 height 22
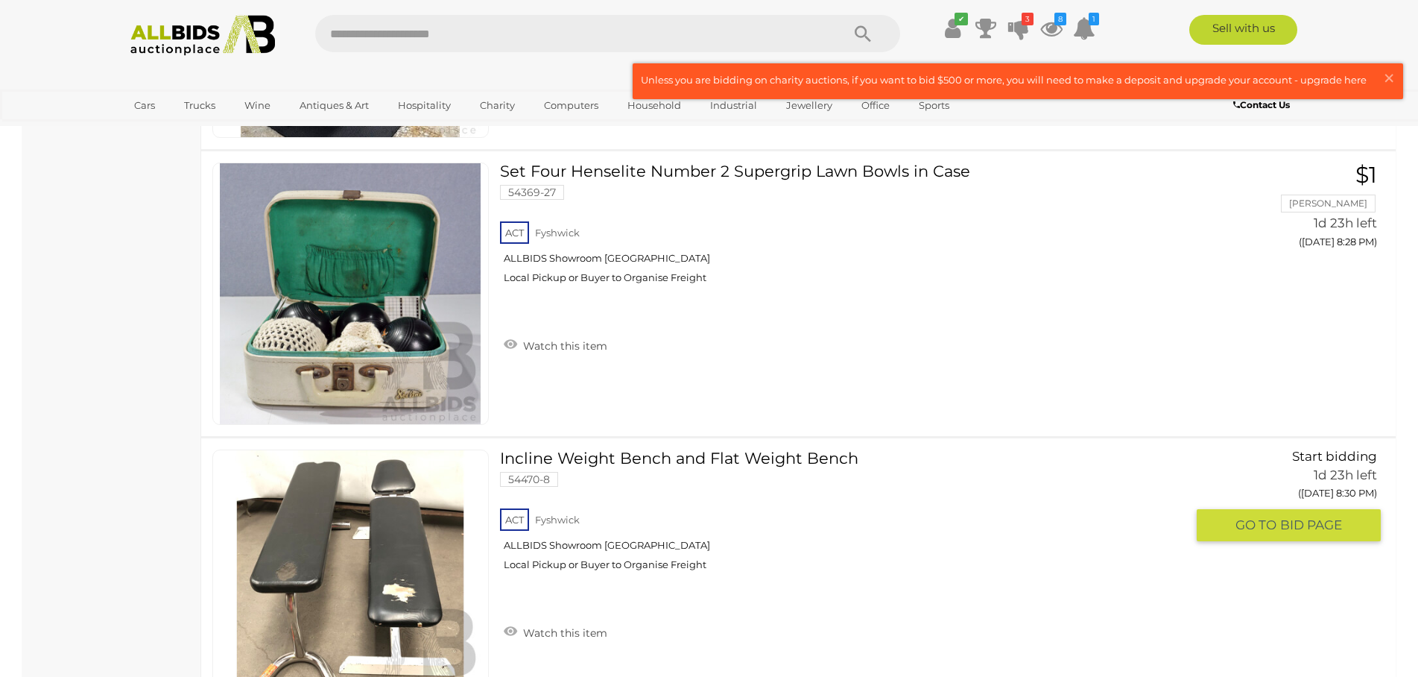
scroll to position [6232, 0]
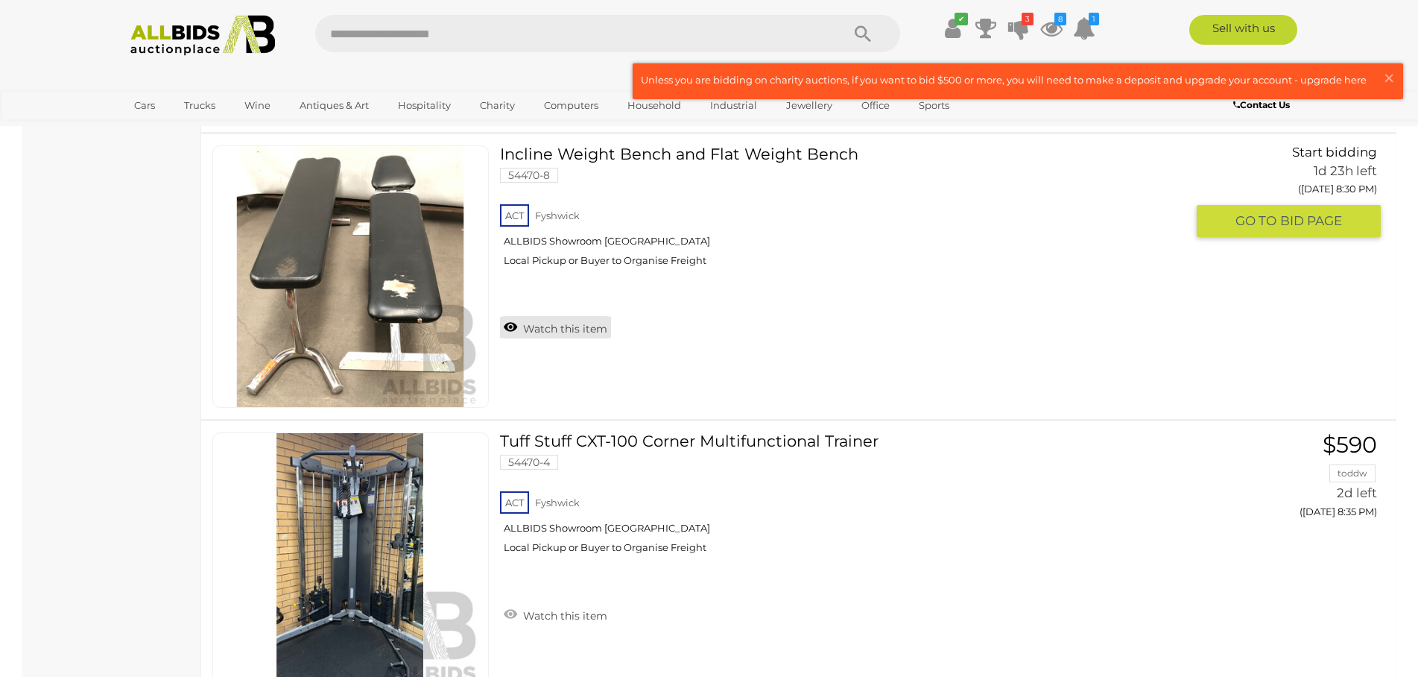
click at [582, 329] on link "Watch this item" at bounding box center [555, 327] width 111 height 22
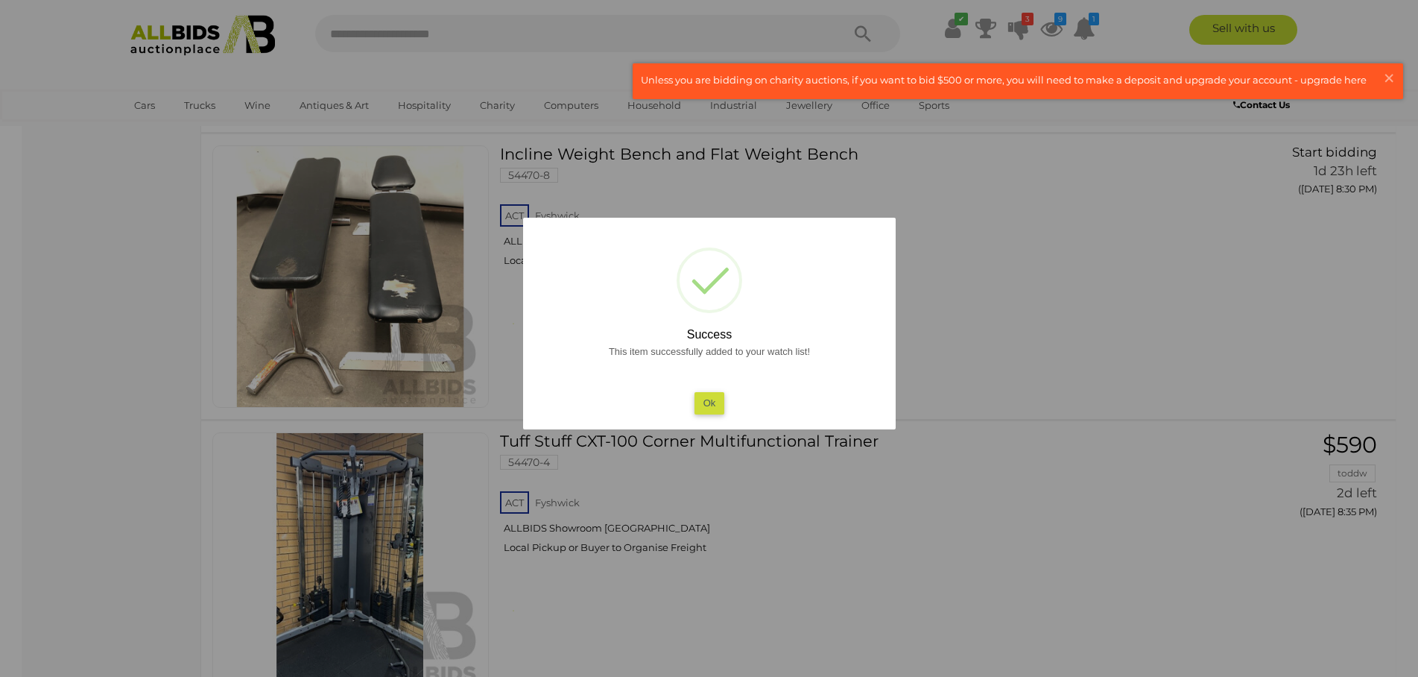
click at [707, 411] on button "Ok" at bounding box center [709, 403] width 31 height 22
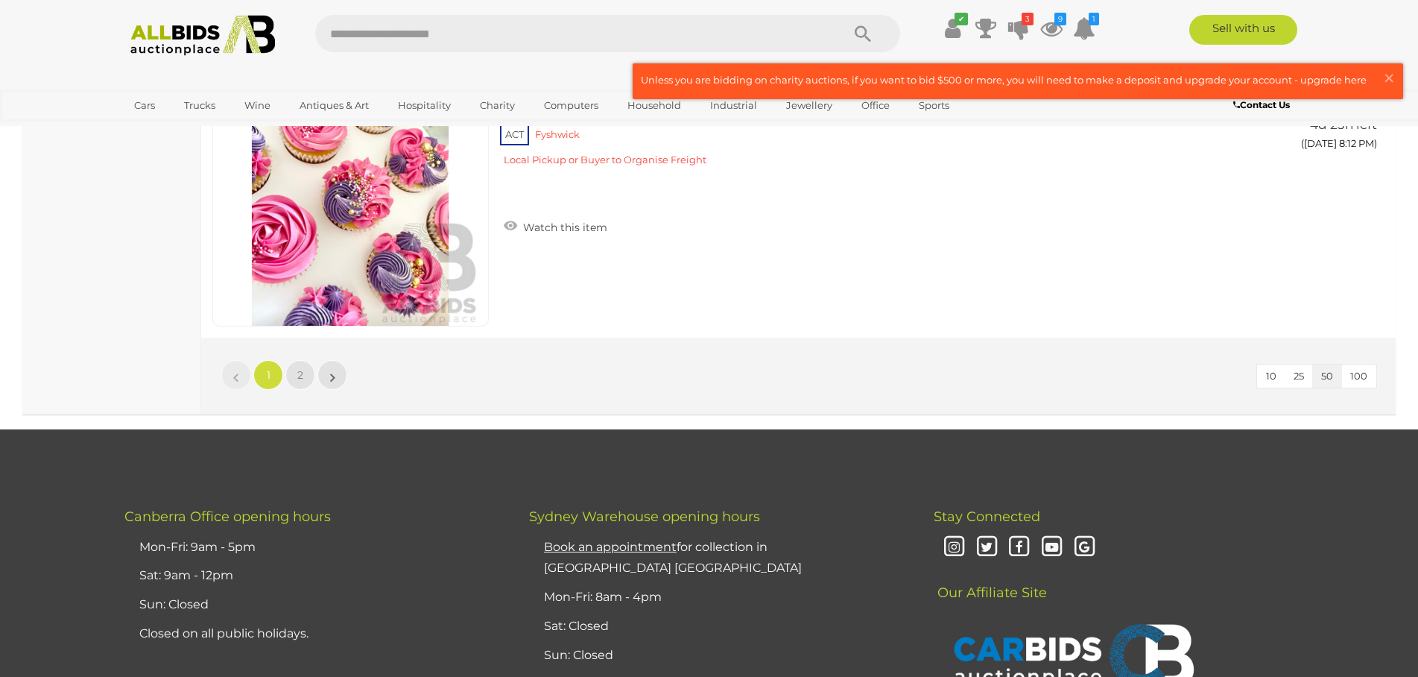
scroll to position [14212, 0]
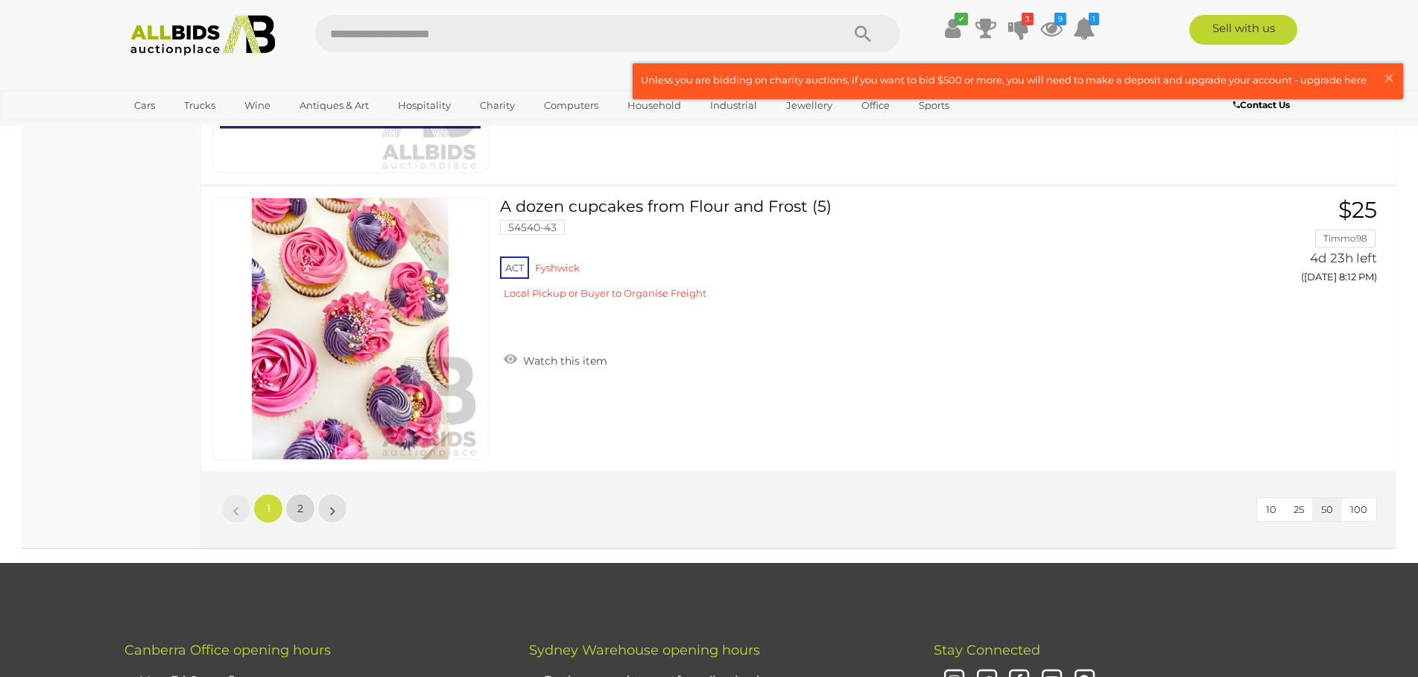
click at [296, 516] on link "2" at bounding box center [300, 508] width 30 height 30
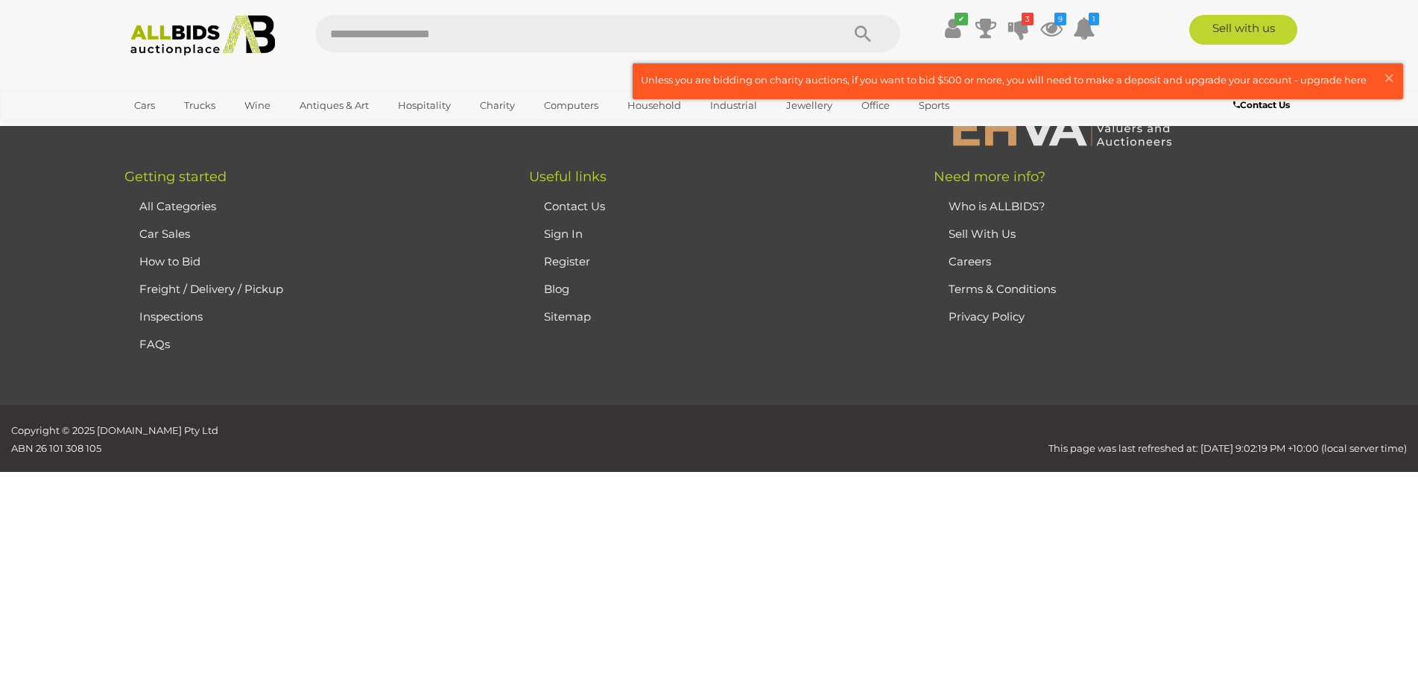
scroll to position [191, 0]
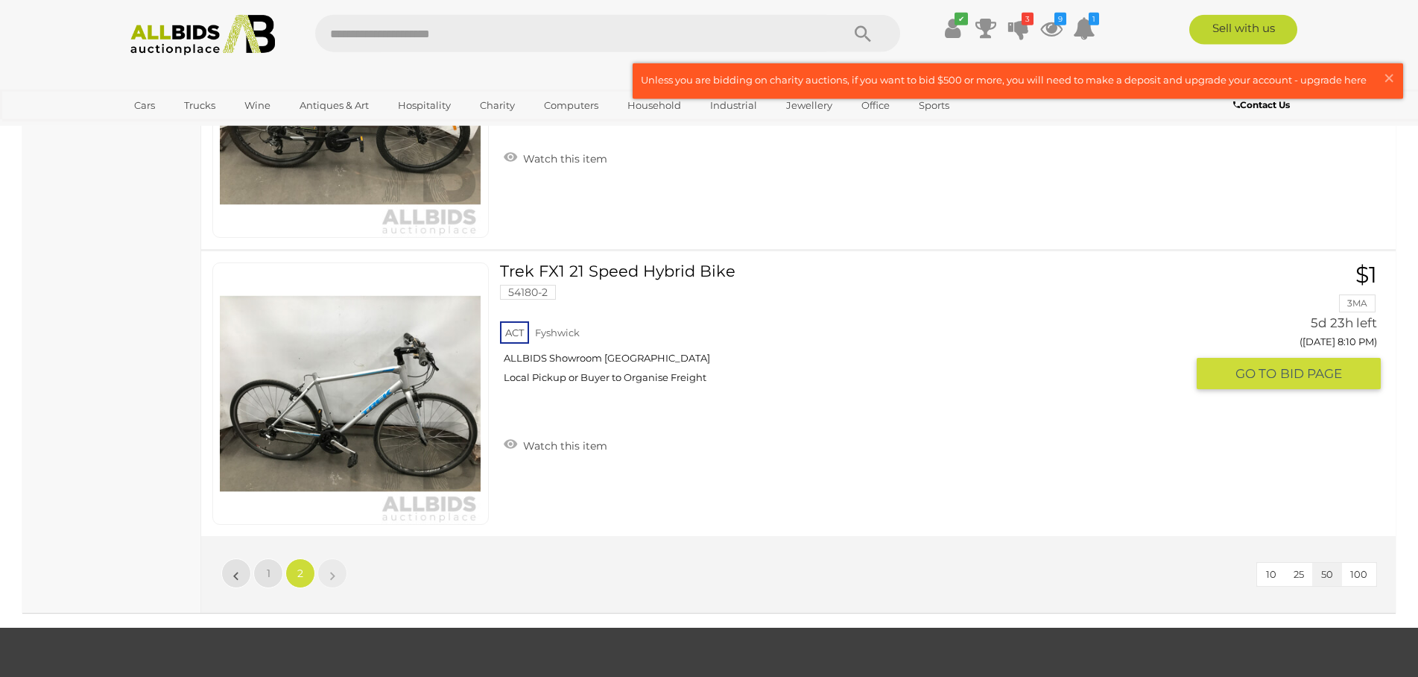
scroll to position [2851, 0]
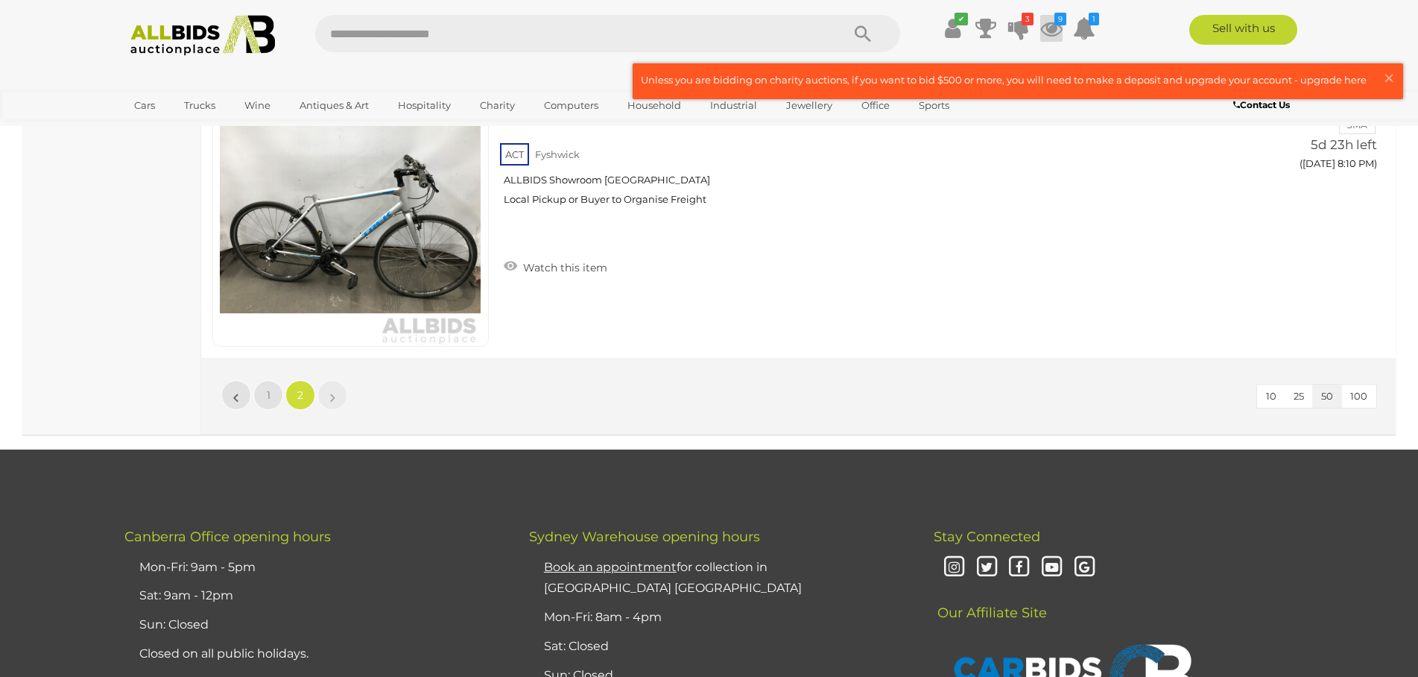
click at [1058, 25] on icon at bounding box center [1051, 28] width 22 height 27
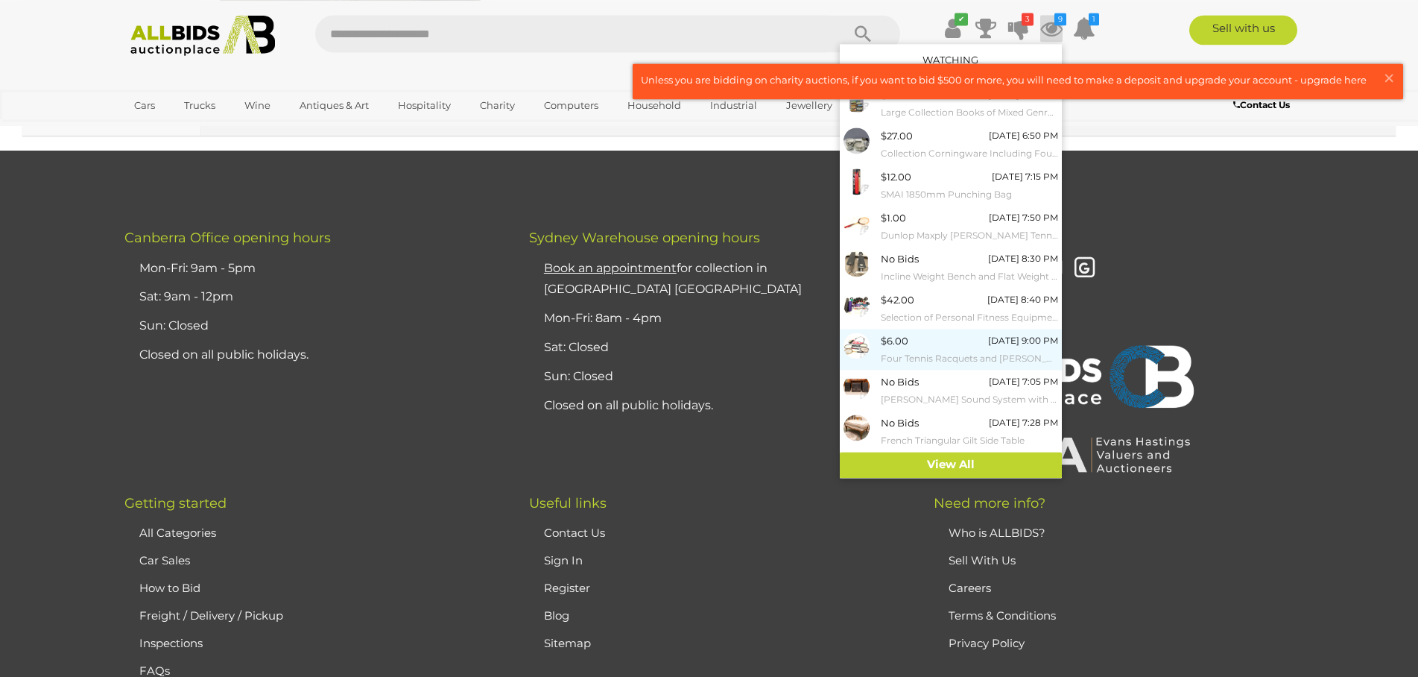
scroll to position [3155, 0]
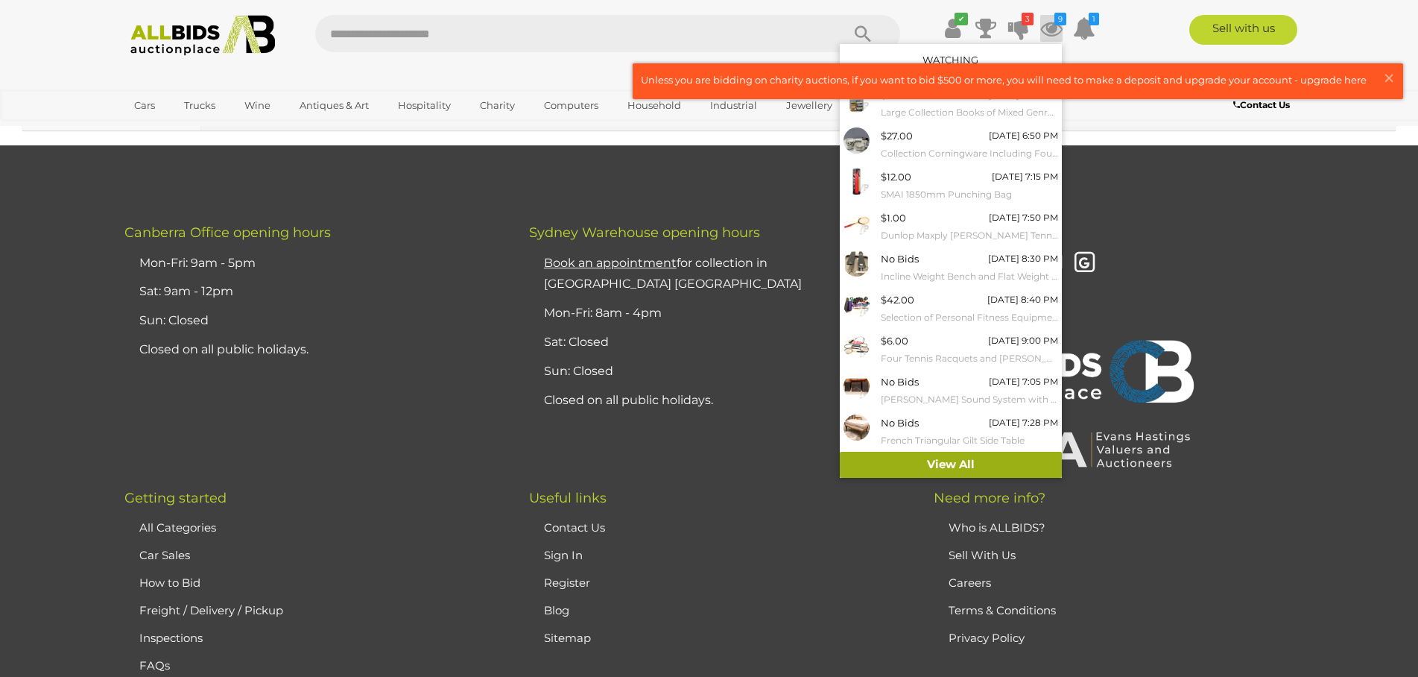
click at [961, 456] on link "View All" at bounding box center [951, 465] width 222 height 26
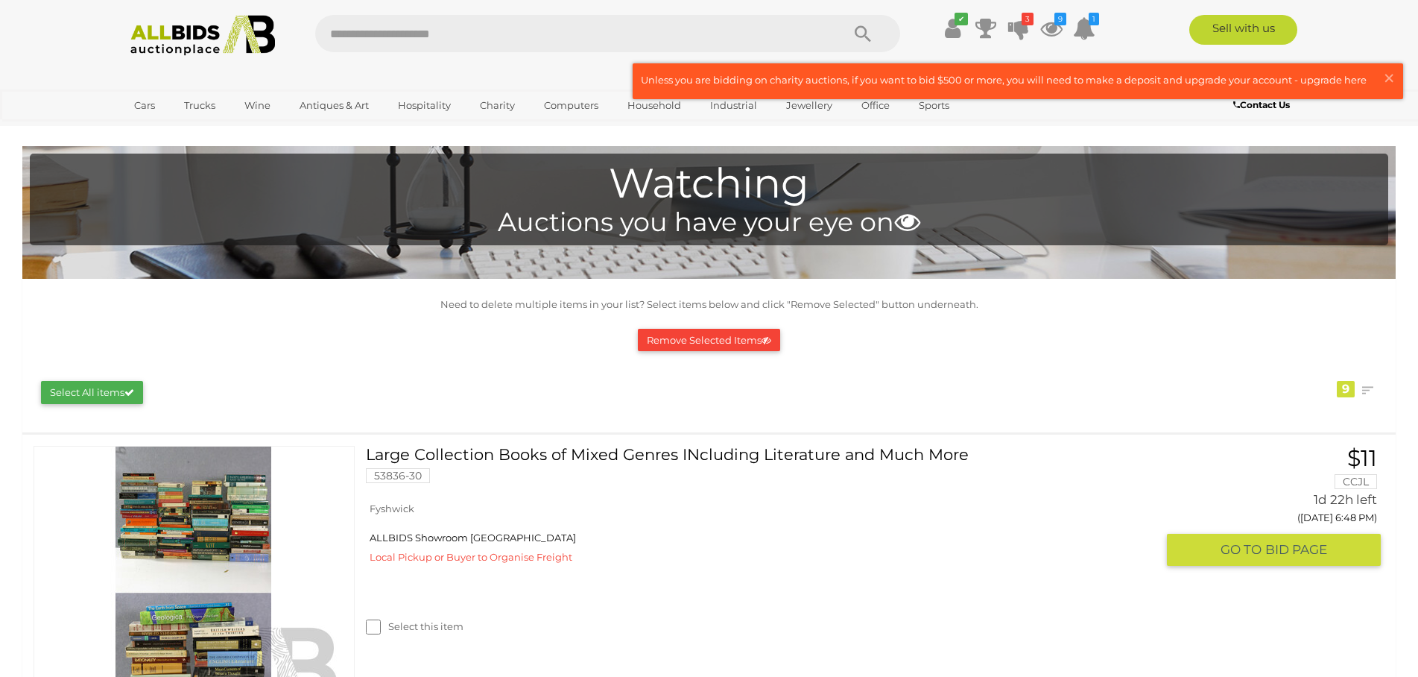
click at [262, 504] on link at bounding box center [194, 596] width 321 height 300
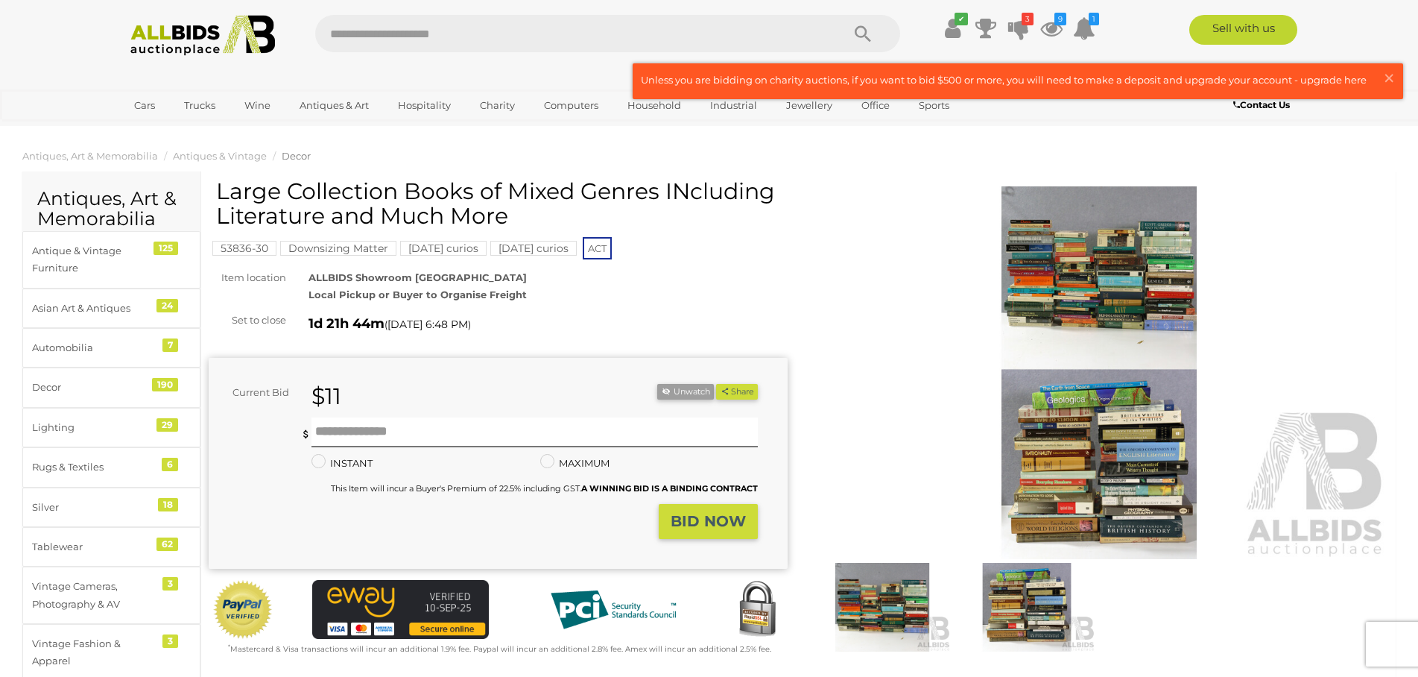
click at [1035, 282] on img at bounding box center [1099, 372] width 579 height 373
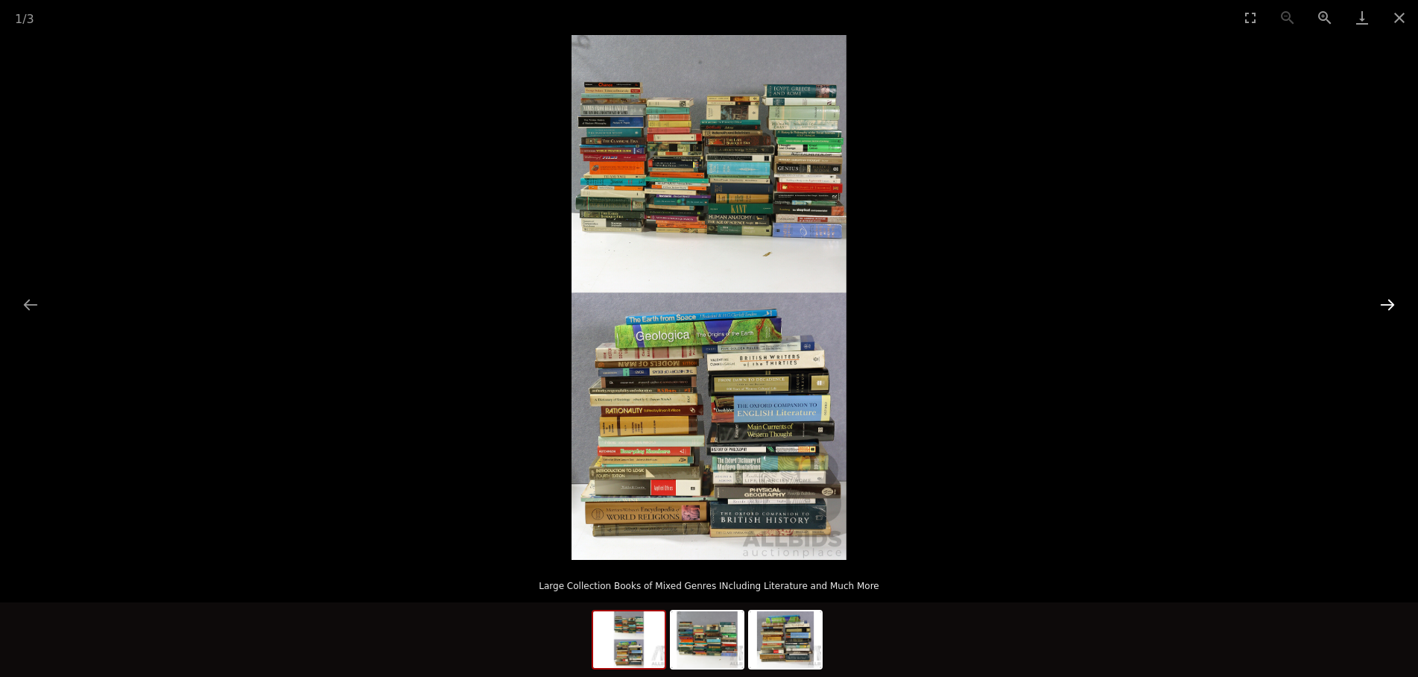
click at [1390, 308] on button "Next slide" at bounding box center [1387, 304] width 31 height 29
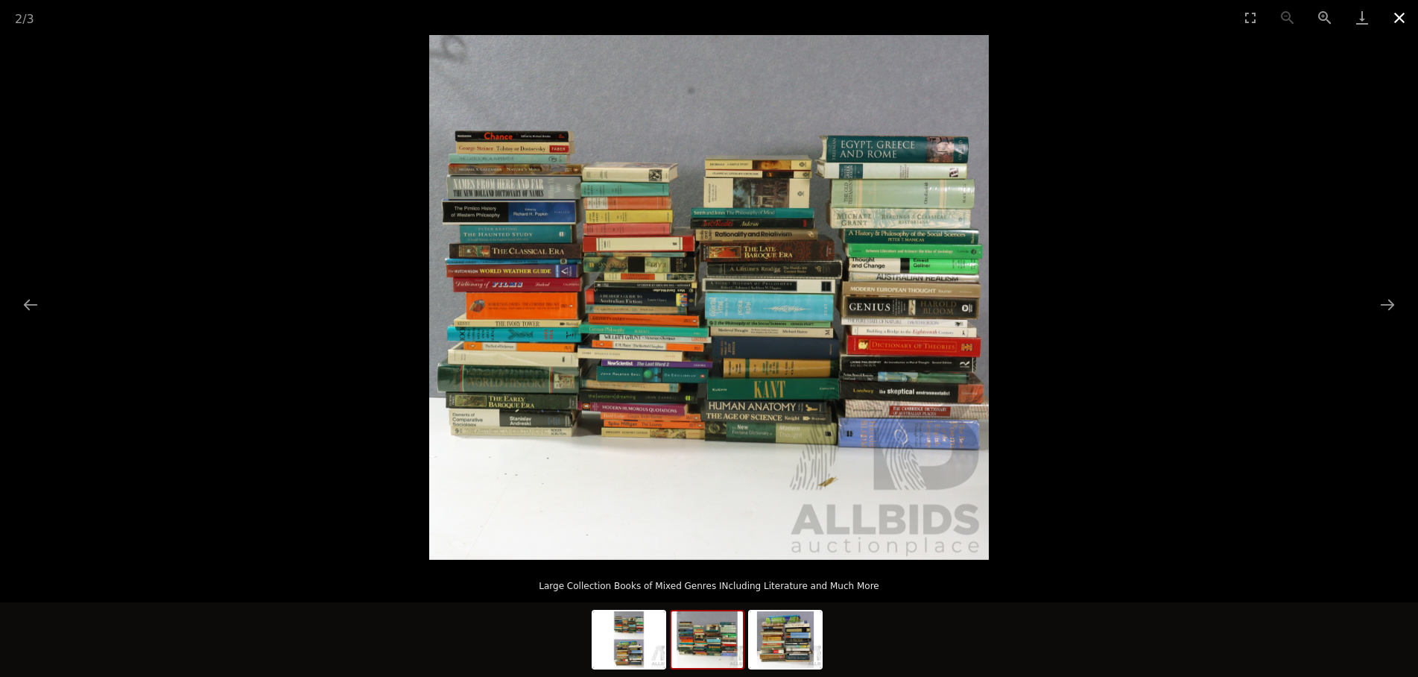
click at [1399, 13] on button "Close gallery" at bounding box center [1399, 17] width 37 height 35
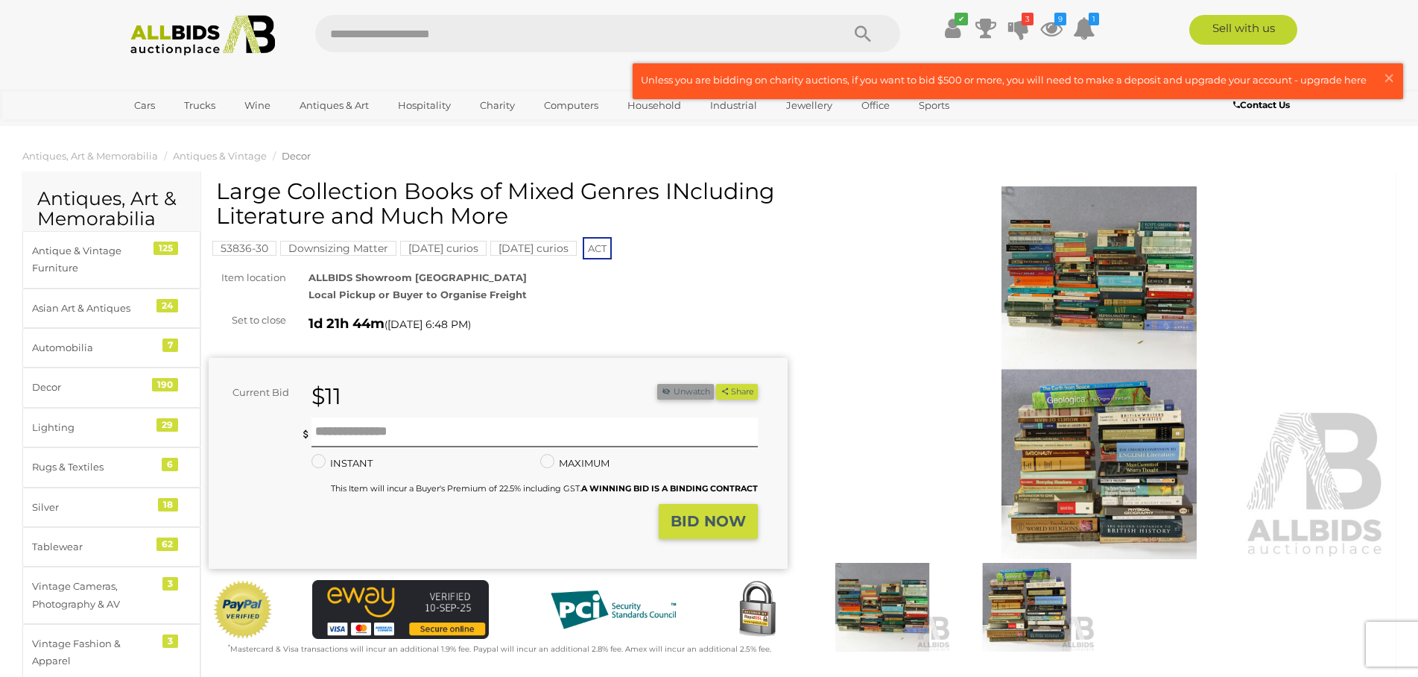
click at [671, 387] on button "Unwatch" at bounding box center [685, 392] width 57 height 16
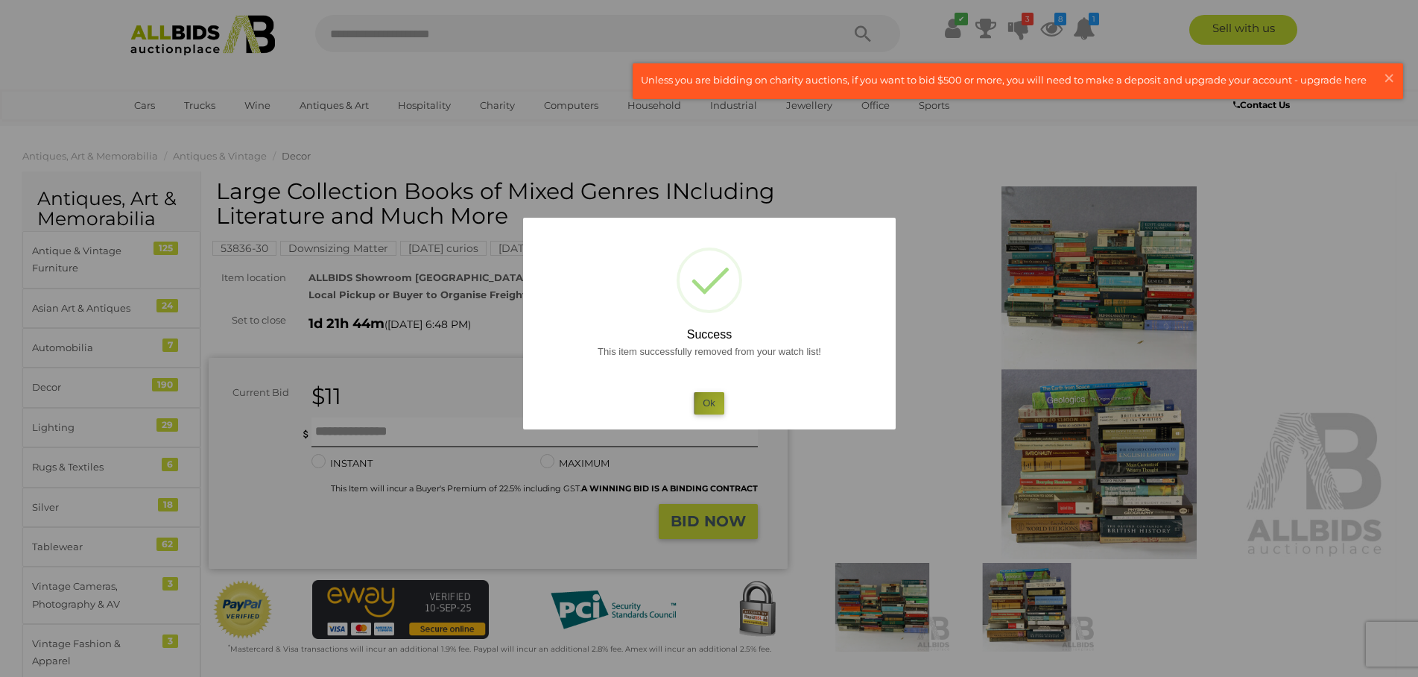
click at [723, 410] on button "Ok" at bounding box center [709, 403] width 31 height 22
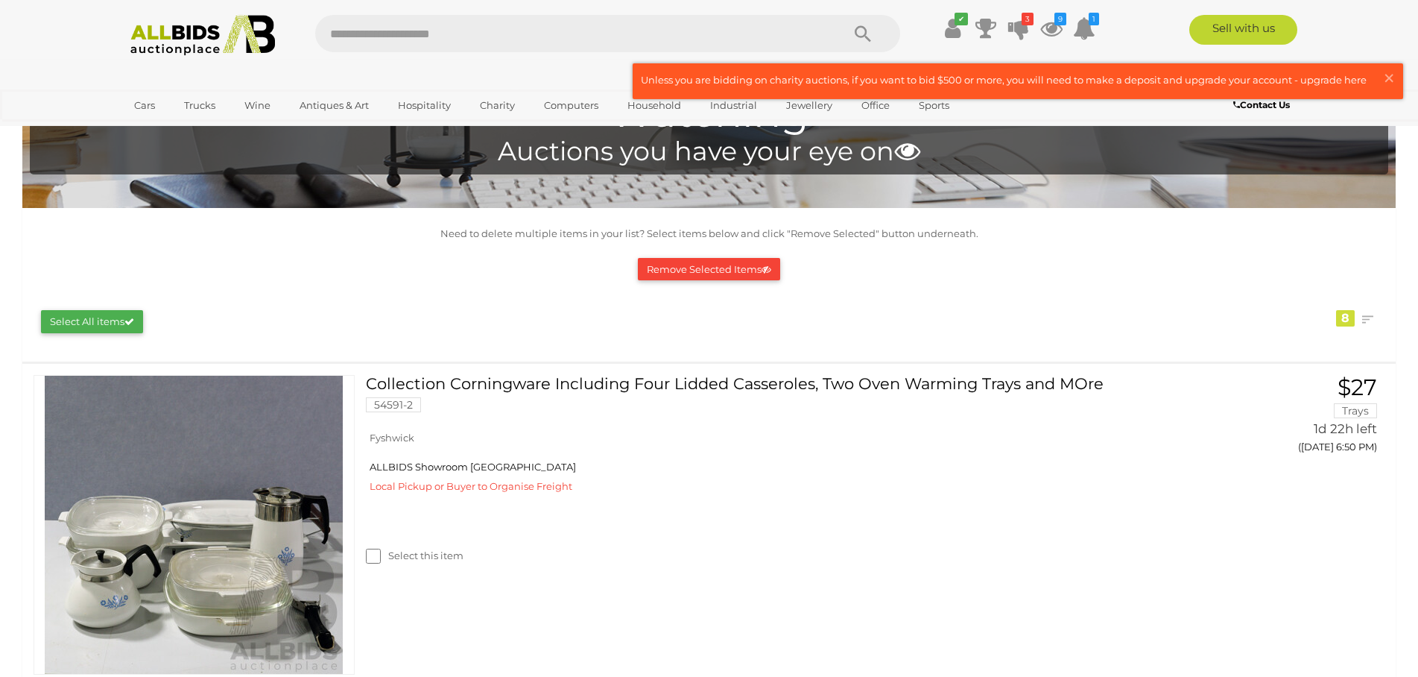
scroll to position [76, 0]
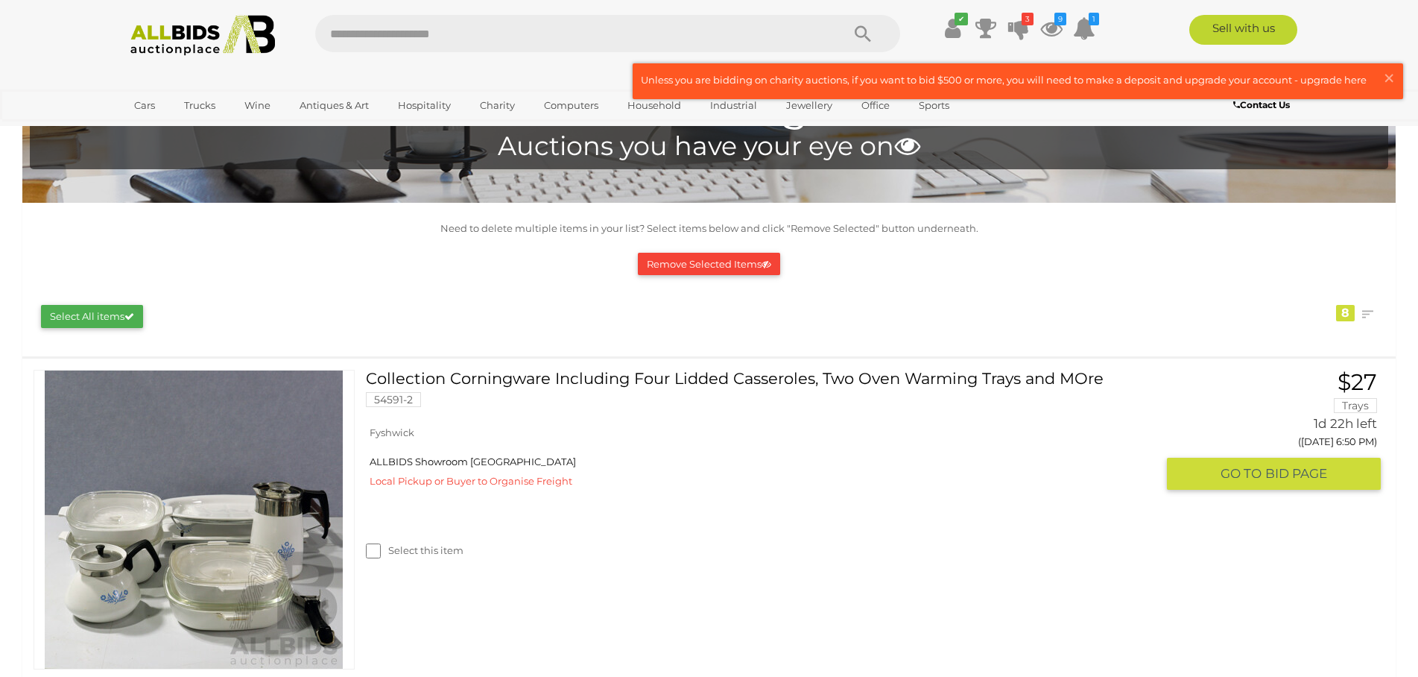
click at [542, 381] on link "Collection Corningware Including Four Lidded Casseroles, Two Oven Warming Trays…" at bounding box center [766, 394] width 779 height 48
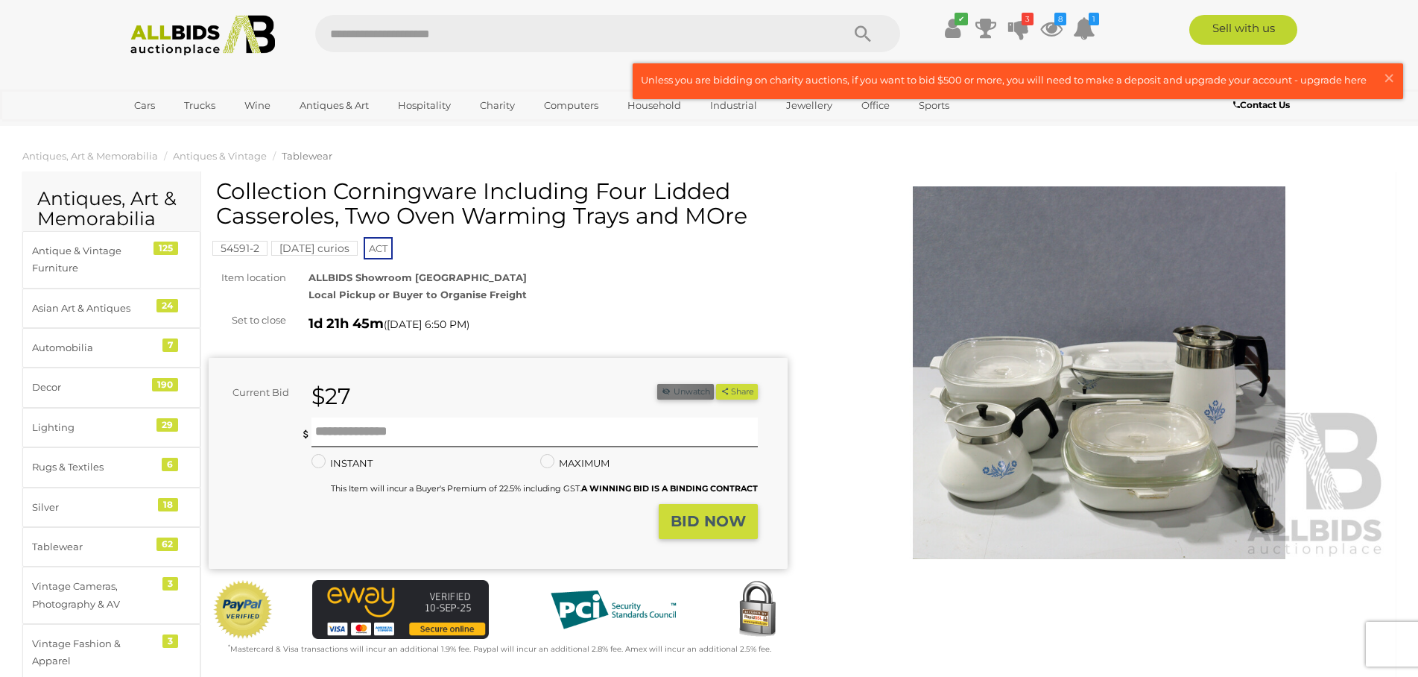
click at [671, 387] on button "Unwatch" at bounding box center [685, 392] width 57 height 16
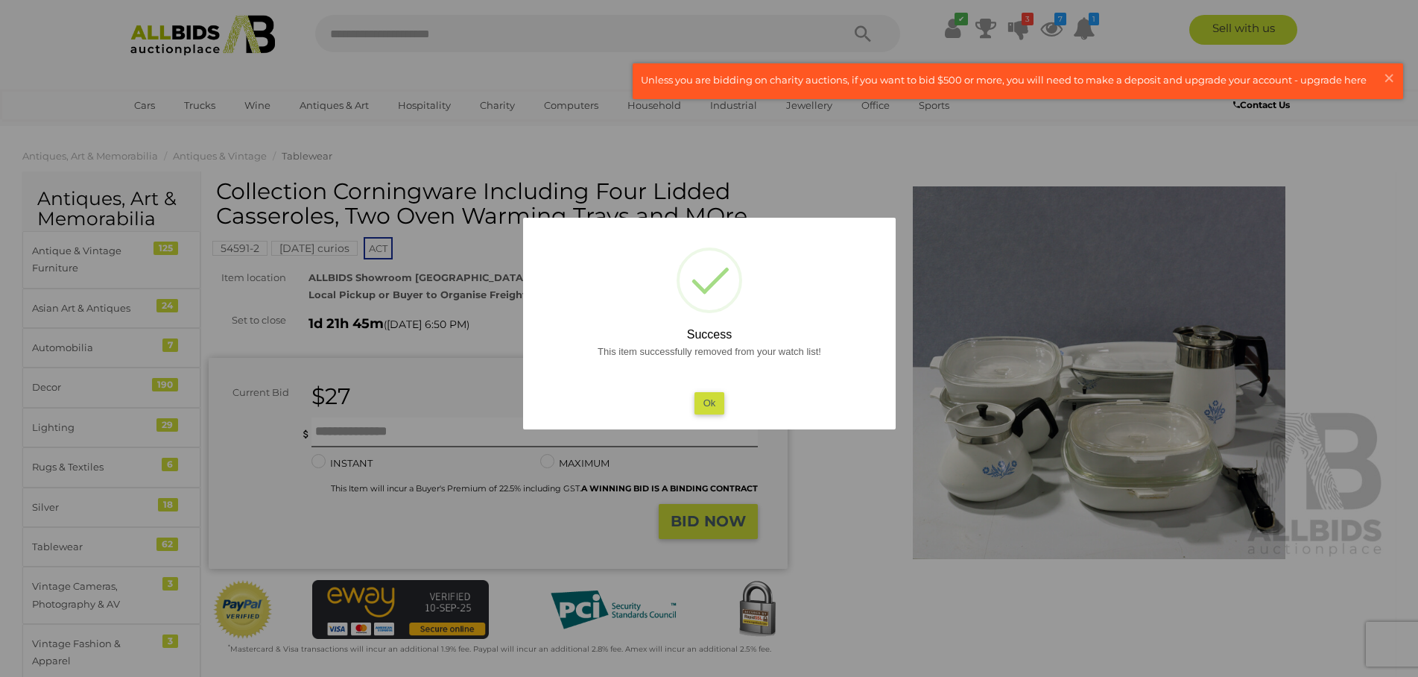
click at [700, 400] on button "Ok" at bounding box center [709, 403] width 31 height 22
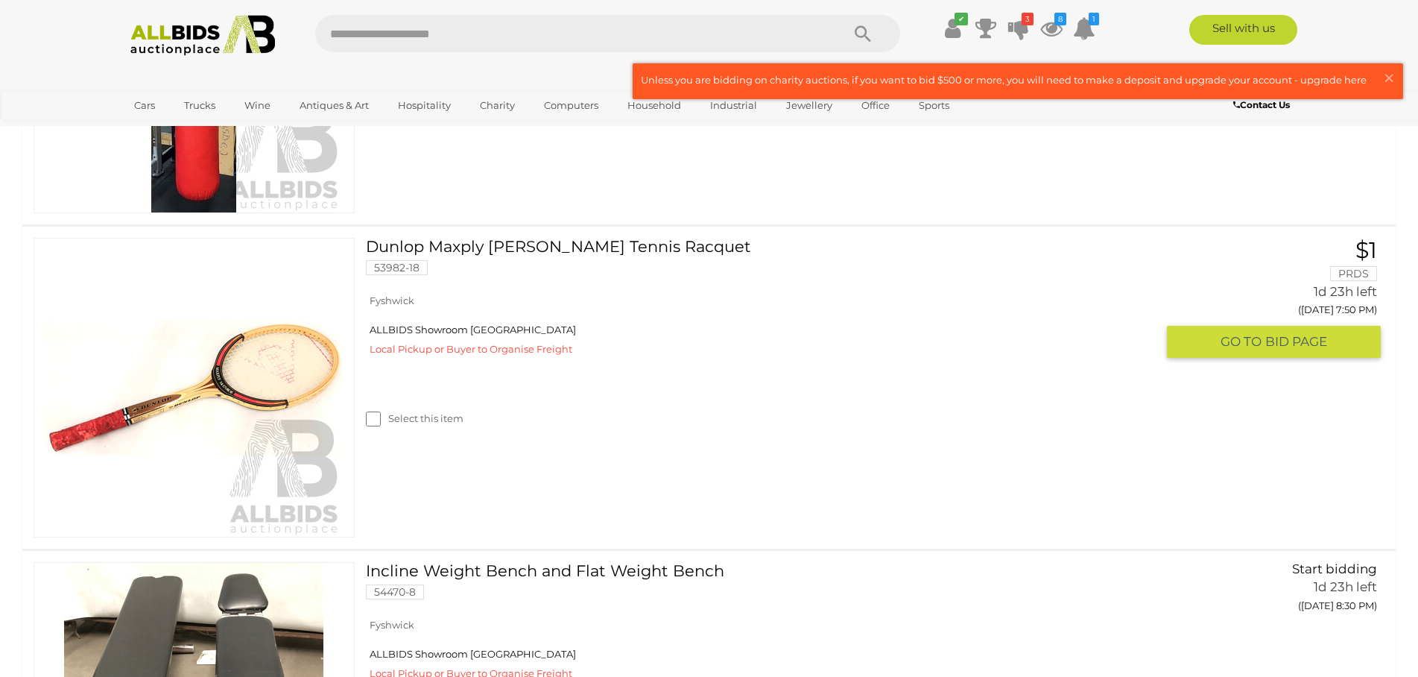
scroll to position [152, 0]
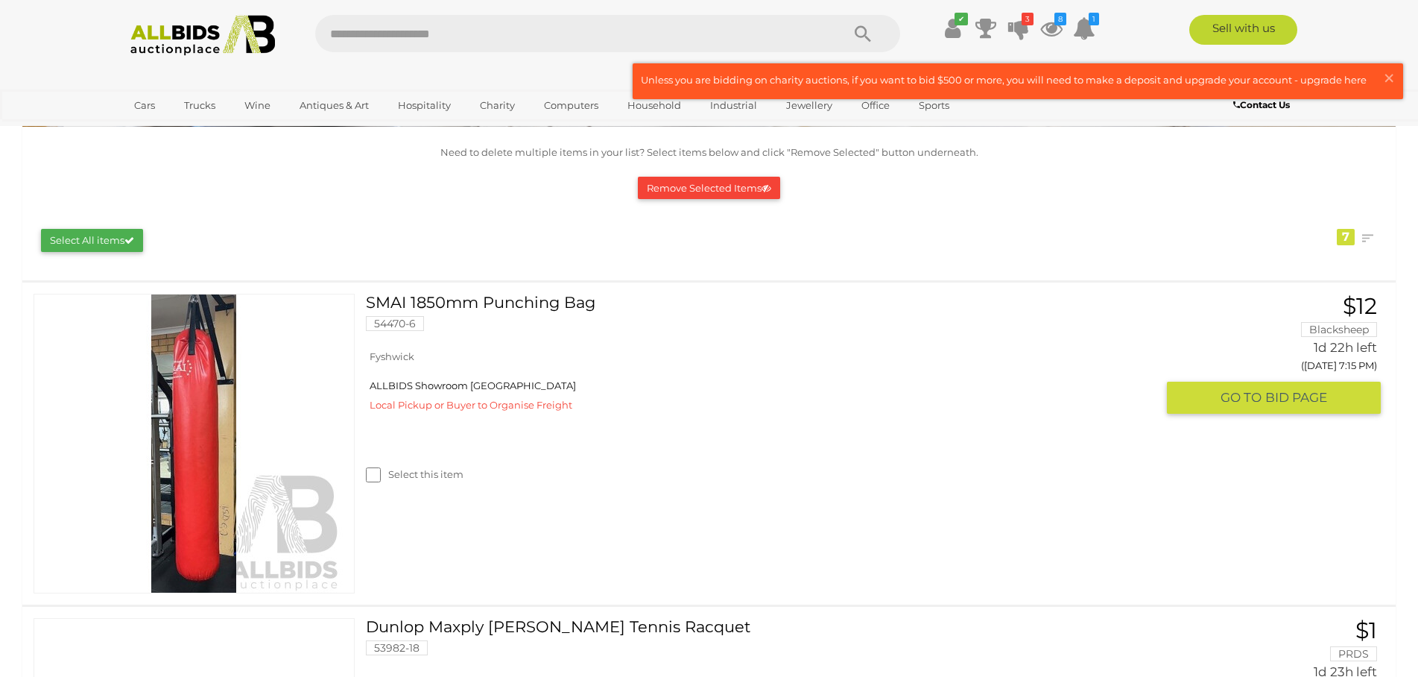
click at [516, 309] on link "SMAI 1850mm Punching Bag 54470-6" at bounding box center [766, 318] width 779 height 48
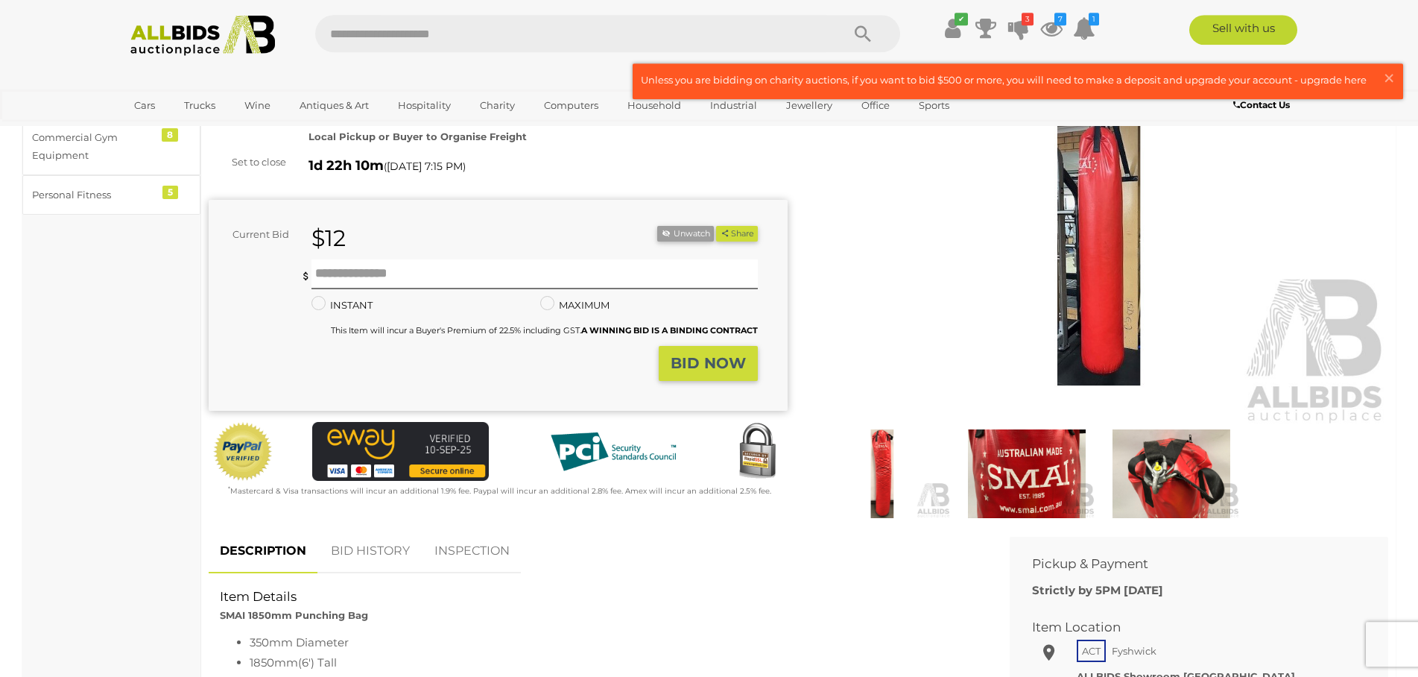
scroll to position [228, 0]
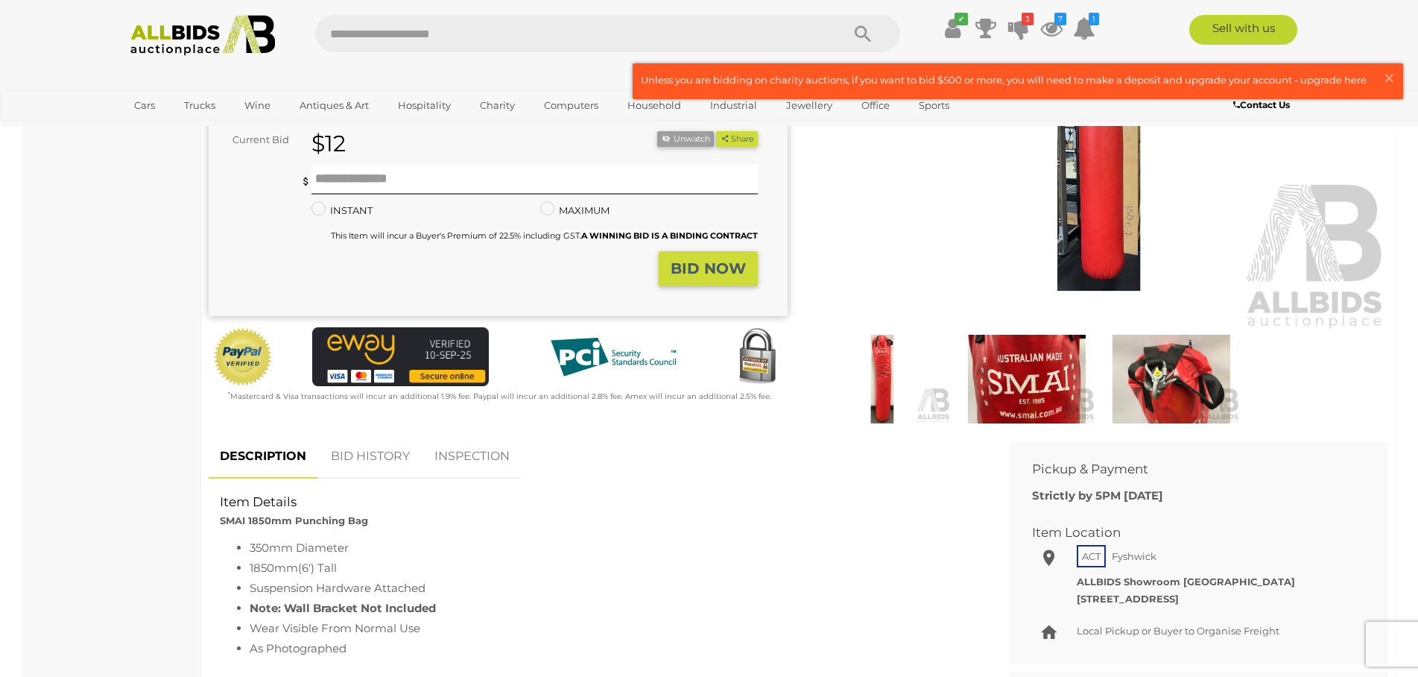
click at [358, 463] on link "BID HISTORY" at bounding box center [370, 456] width 101 height 44
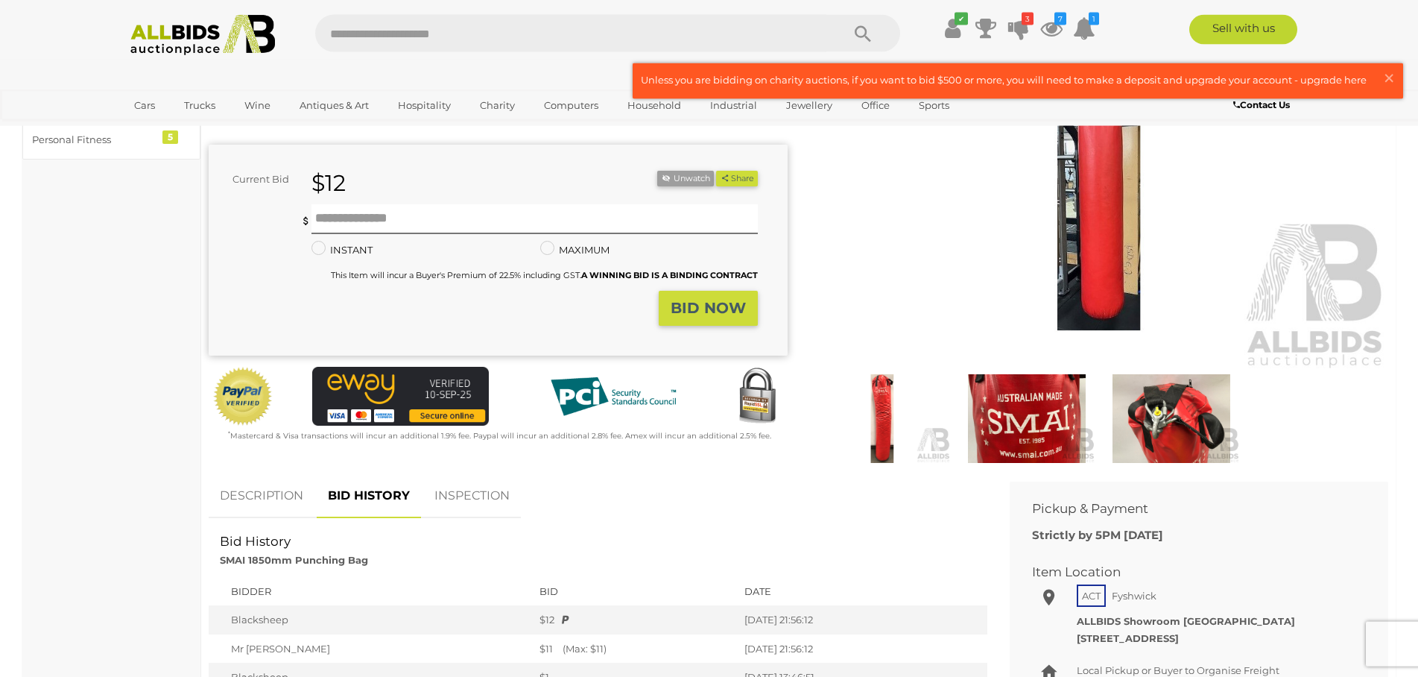
scroll to position [0, 0]
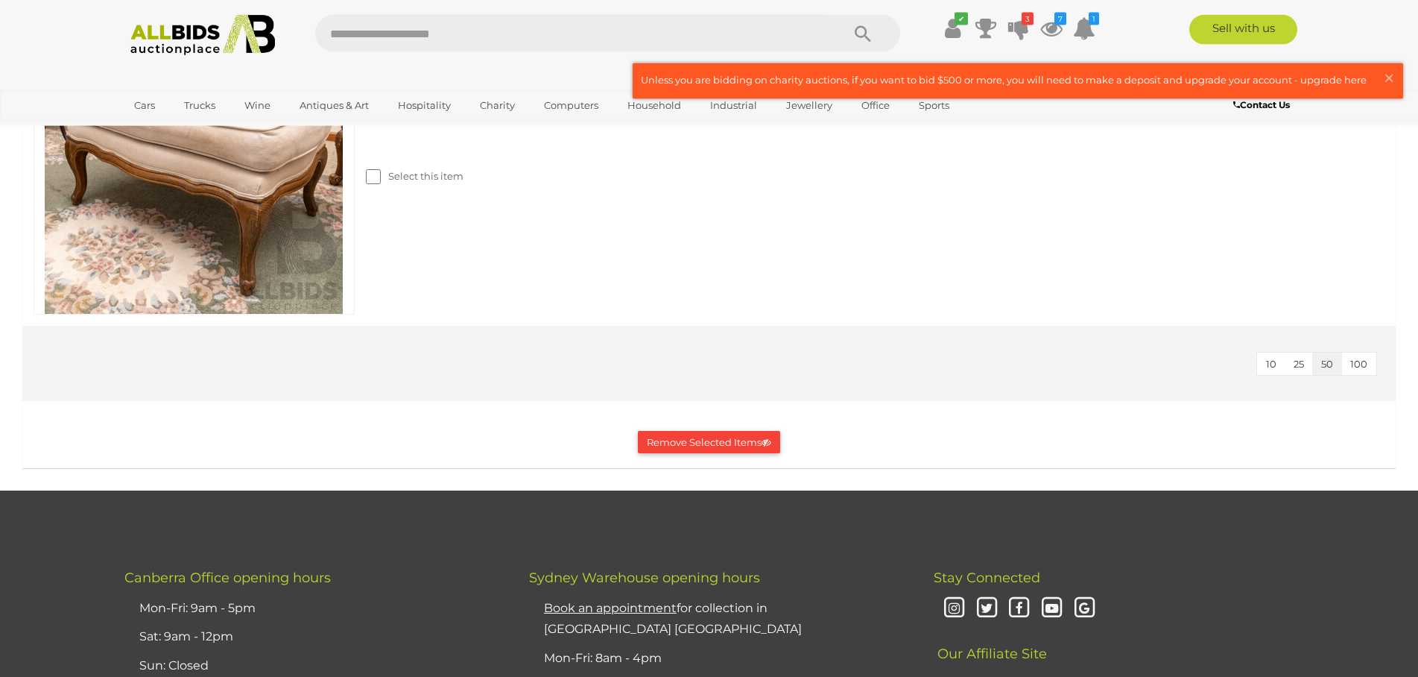
scroll to position [2560, 0]
